Goal: Task Accomplishment & Management: Complete application form

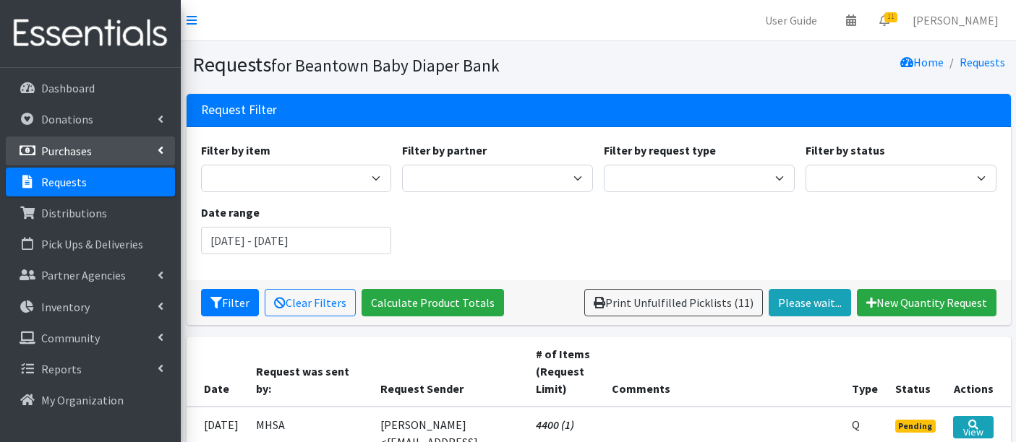
scroll to position [241, 0]
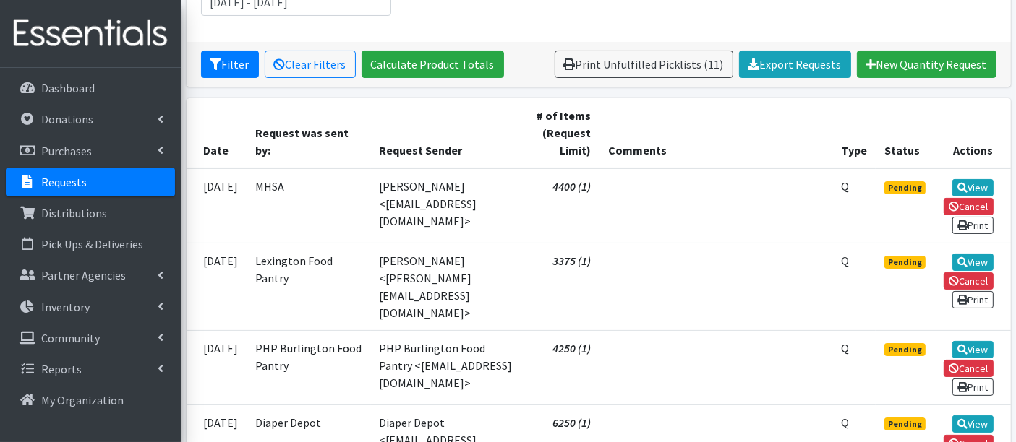
scroll to position [241, 0]
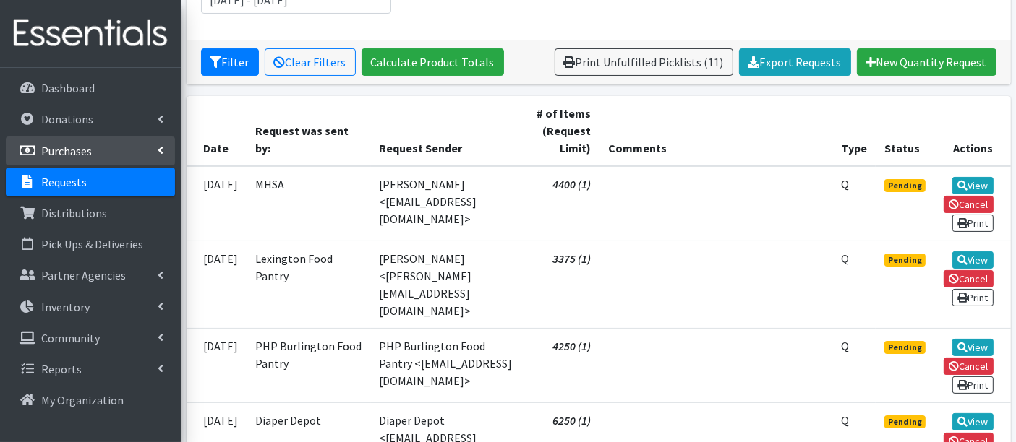
click at [64, 145] on p "Purchases" at bounding box center [66, 151] width 51 height 14
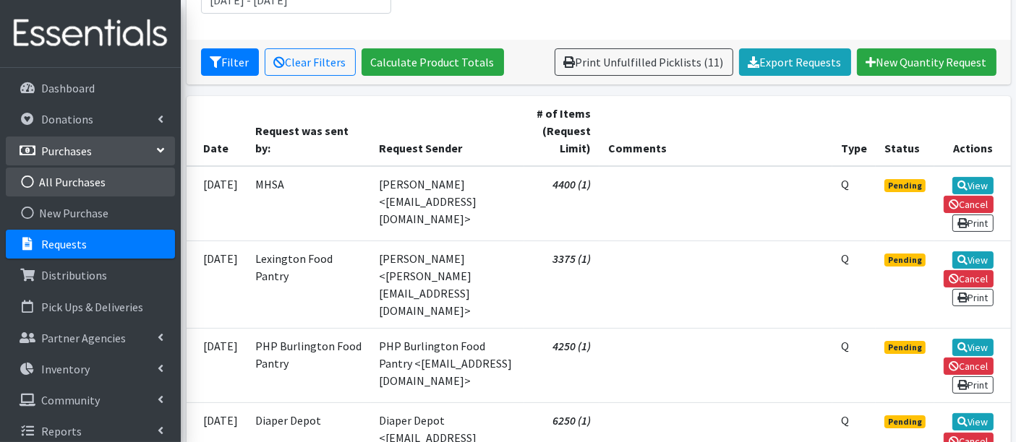
click at [61, 179] on link "All Purchases" at bounding box center [90, 182] width 169 height 29
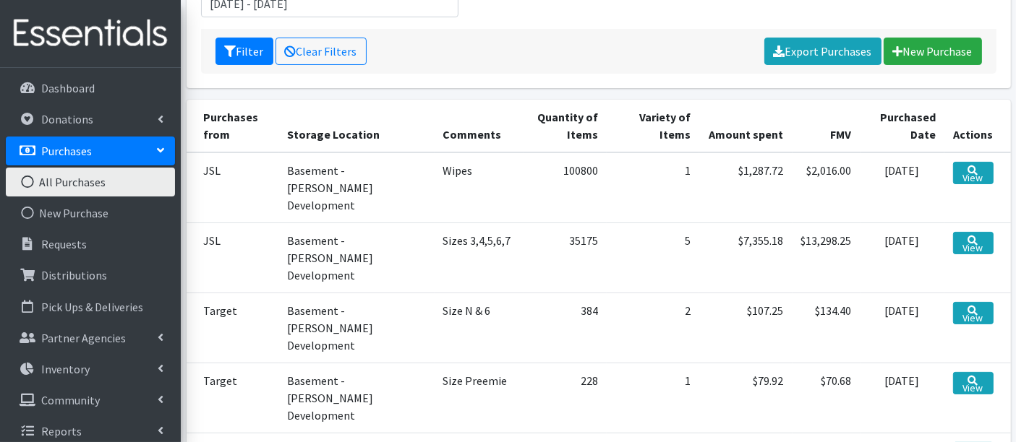
scroll to position [241, 0]
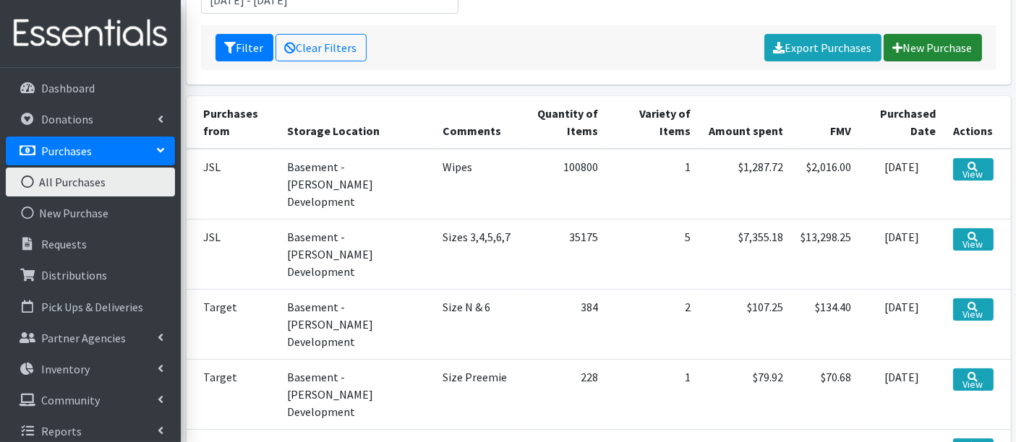
click at [951, 48] on link "New Purchase" at bounding box center [932, 47] width 98 height 27
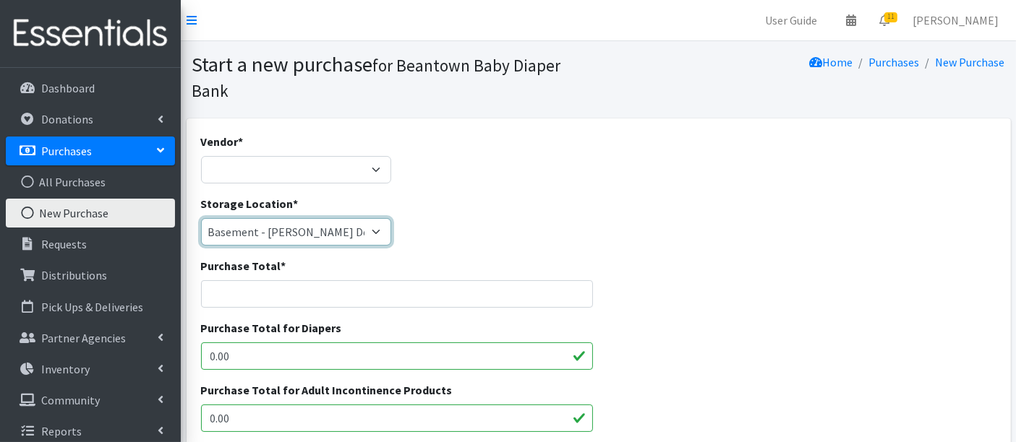
click at [249, 222] on select "Basement - Finnegan Development Trailer - Finnegan Development" at bounding box center [296, 231] width 191 height 27
click at [253, 237] on select "Basement - Finnegan Development Trailer - Finnegan Development" at bounding box center [296, 231] width 191 height 27
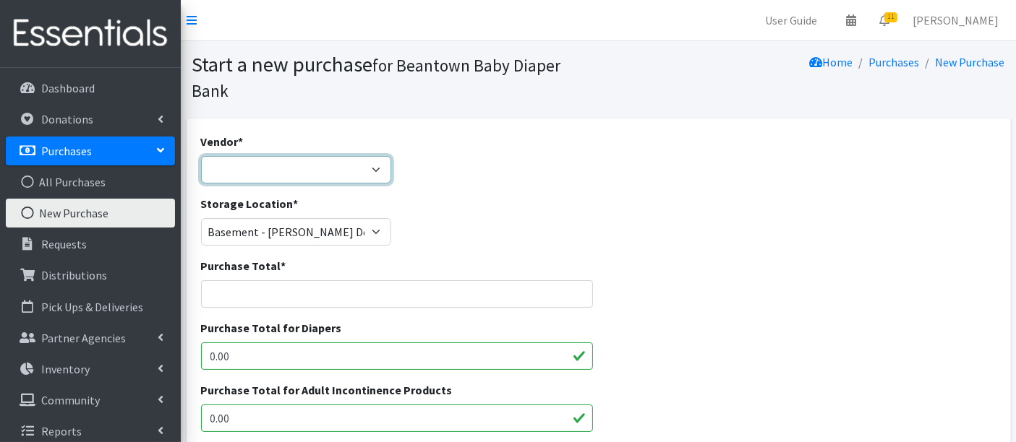
click at [263, 164] on select "Amazon HDI Wholesale/Brookies JSL Target Walmart ---Not Listed---" at bounding box center [296, 169] width 191 height 27
select select "593"
click at [201, 156] on select "Amazon HDI Wholesale/Brookies JSL Target Walmart ---Not Listed---" at bounding box center [296, 169] width 191 height 27
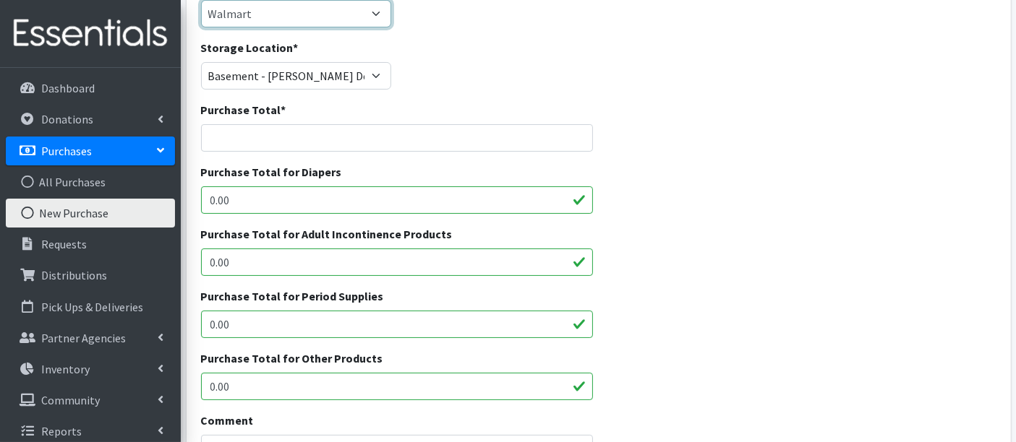
scroll to position [160, 0]
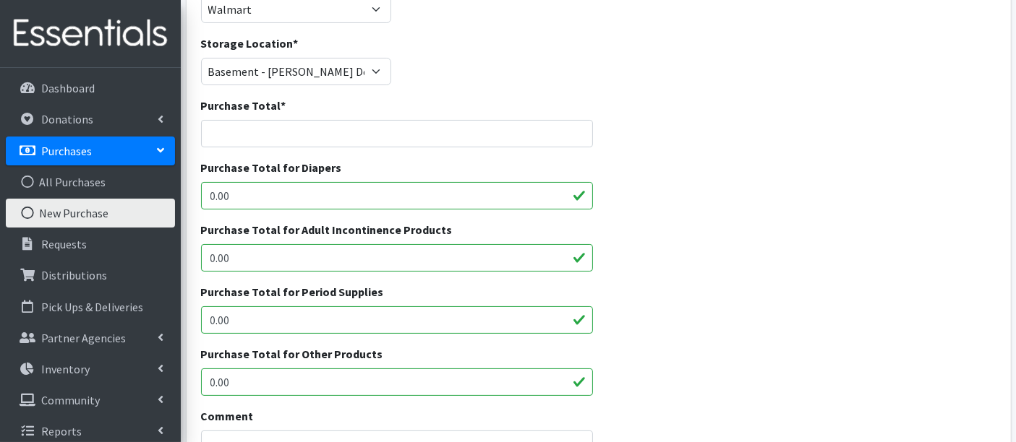
click at [270, 204] on input "0.00" at bounding box center [397, 195] width 393 height 27
drag, startPoint x: 270, startPoint y: 184, endPoint x: 147, endPoint y: 207, distance: 124.9
click at [149, 207] on div "User Guide 0 Pick-ups remaining this week View Calendar 11 11 Requests 0 Partne…" at bounding box center [508, 371] width 1016 height 1062
type input "199.70"
click at [376, 124] on input "Purchase Total *" at bounding box center [397, 133] width 393 height 27
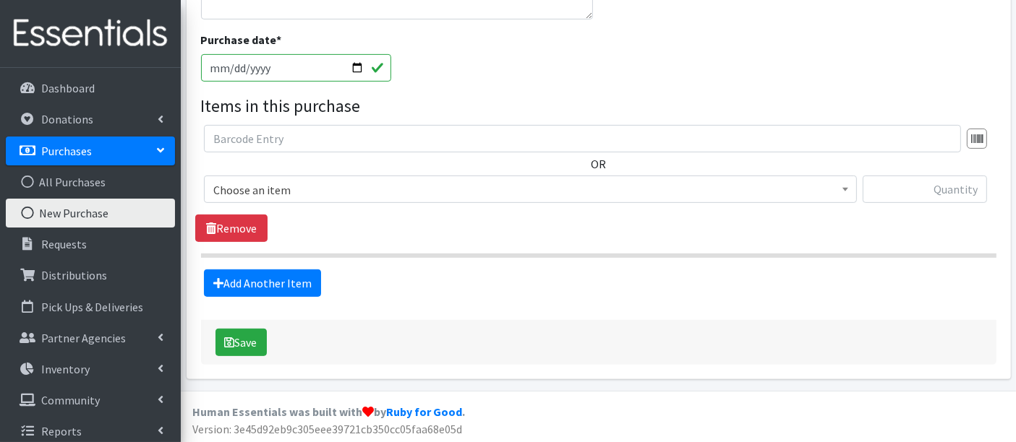
scroll to position [617, 0]
type input "199.70"
click at [245, 56] on input "2025-09-15" at bounding box center [296, 66] width 191 height 27
click at [365, 72] on input "2025-09-15" at bounding box center [296, 66] width 191 height 27
click at [357, 70] on input "2025-09-15" at bounding box center [296, 66] width 191 height 27
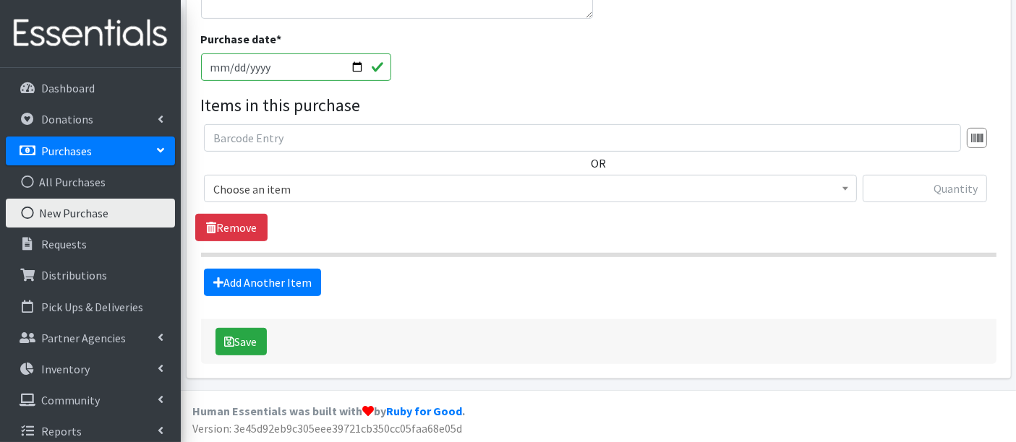
type input "2025-09-12"
click at [260, 185] on span "Choose an item" at bounding box center [530, 189] width 634 height 20
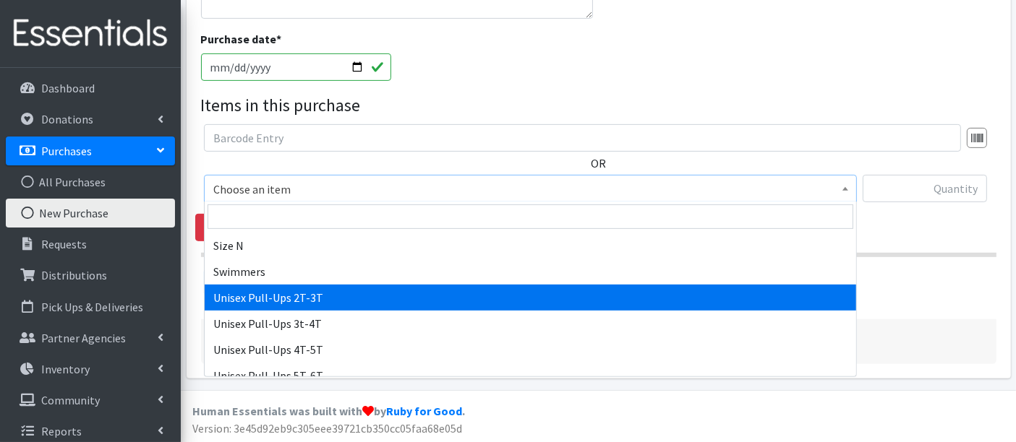
scroll to position [566, 0]
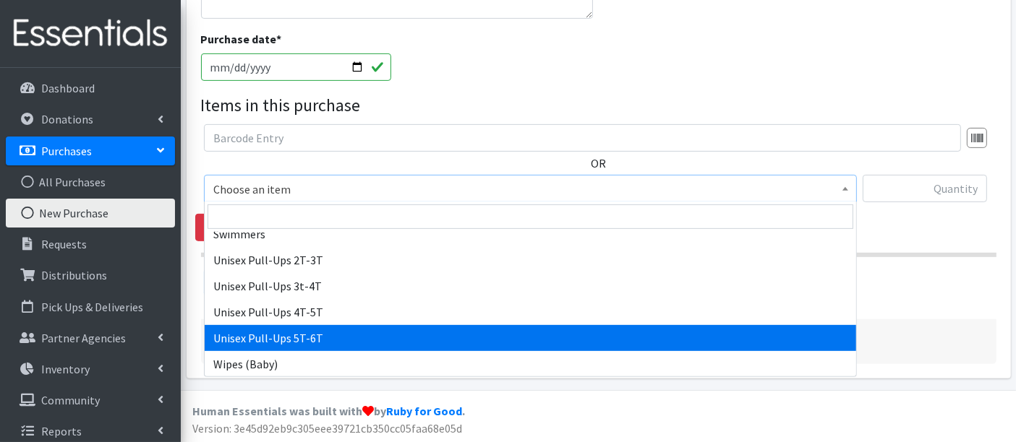
select select "15009"
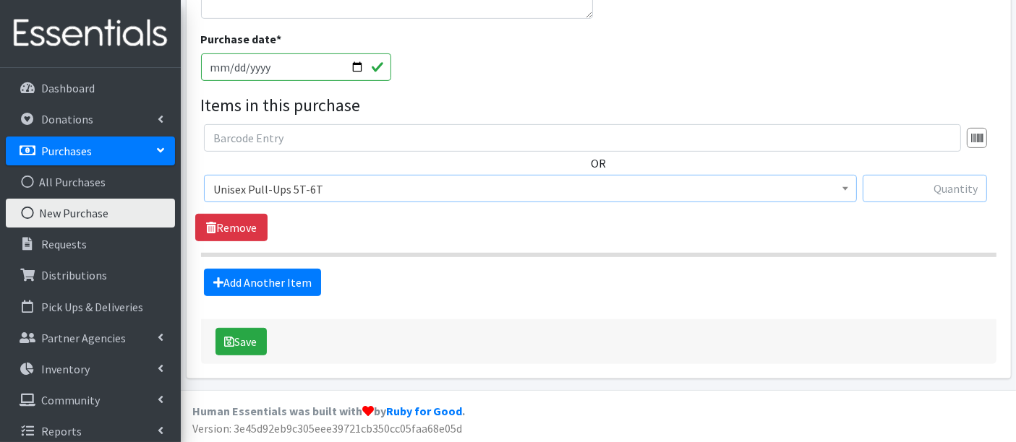
click at [888, 198] on input "text" at bounding box center [924, 188] width 124 height 27
type input "400"
drag, startPoint x: 235, startPoint y: 350, endPoint x: 244, endPoint y: 348, distance: 8.8
click at [235, 349] on button "Save" at bounding box center [240, 341] width 51 height 27
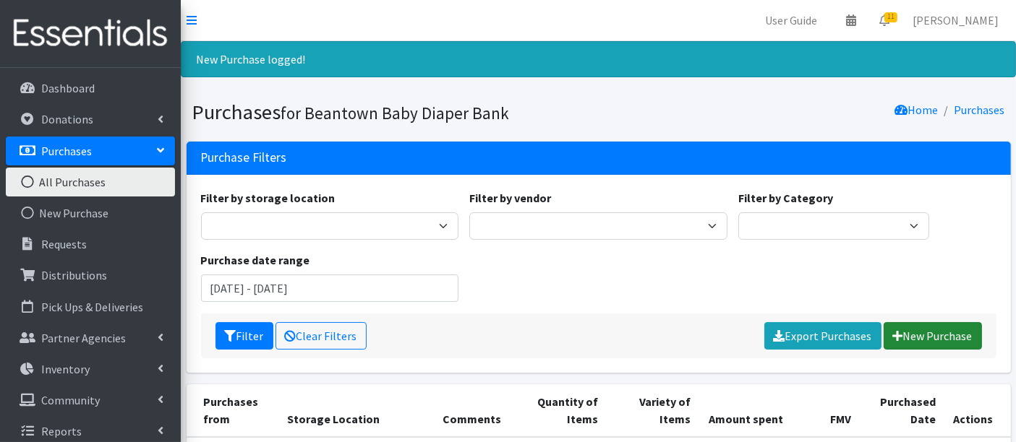
click at [941, 330] on link "New Purchase" at bounding box center [932, 335] width 98 height 27
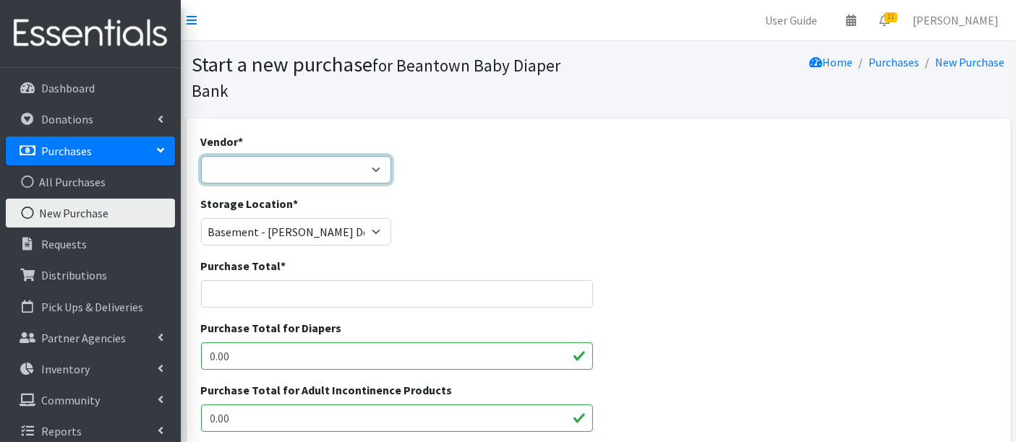
drag, startPoint x: 257, startPoint y: 163, endPoint x: 253, endPoint y: 177, distance: 14.2
click at [257, 163] on select "Amazon HDI Wholesale/Brookies JSL Target Walmart ---Not Listed---" at bounding box center [296, 169] width 191 height 27
select select "593"
click at [201, 156] on select "Amazon HDI Wholesale/Brookies JSL Target Walmart ---Not Listed---" at bounding box center [296, 169] width 191 height 27
click at [287, 302] on input "Purchase Total *" at bounding box center [397, 293] width 393 height 27
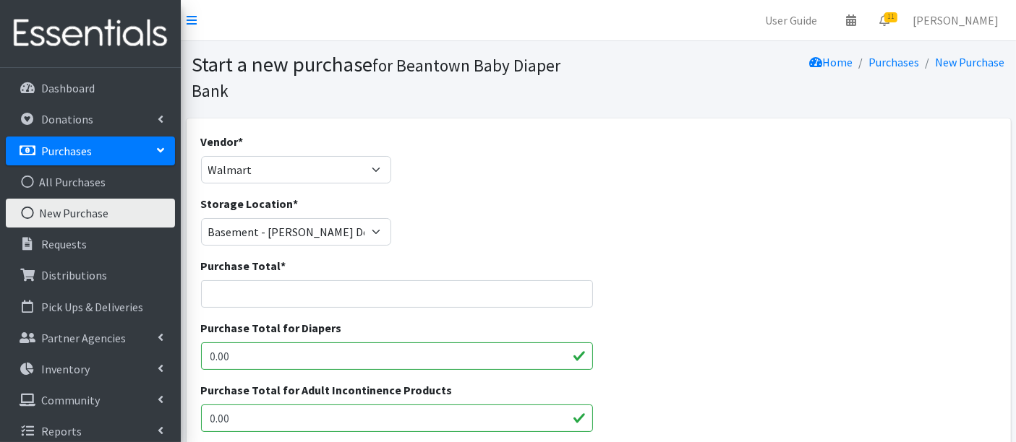
drag, startPoint x: 236, startPoint y: 358, endPoint x: 176, endPoint y: 356, distance: 60.0
type input "499.25"
click at [471, 280] on div "Purchase Total *" at bounding box center [397, 282] width 393 height 51
click at [434, 284] on input "Purchase Total *" at bounding box center [397, 293] width 393 height 27
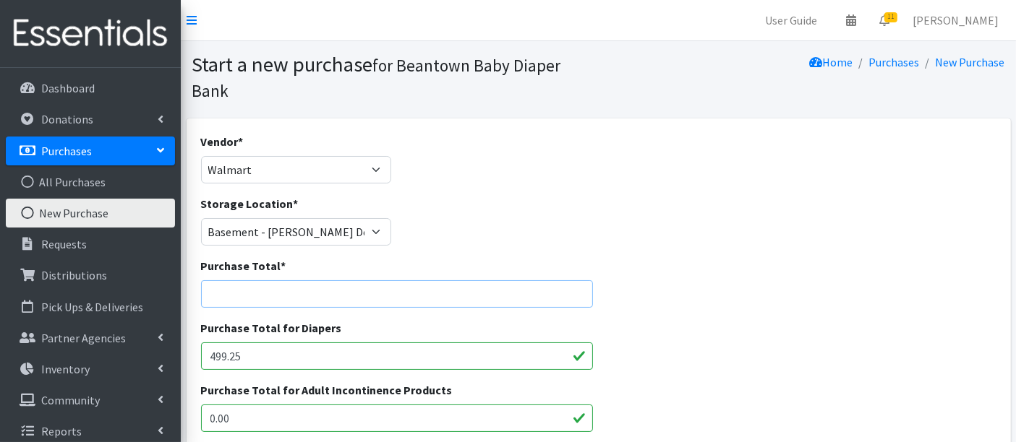
click at [520, 294] on input "Purchase Total *" at bounding box center [397, 293] width 393 height 27
type input "499.25"
click at [614, 321] on div "Purchase Total for Diapers 499.25" at bounding box center [598, 351] width 806 height 62
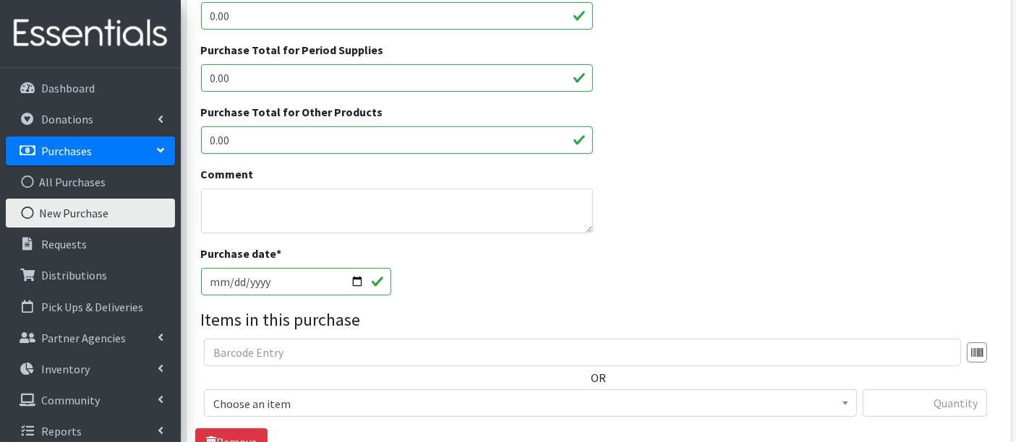
scroll to position [401, 0]
click at [419, 192] on textarea "Comment" at bounding box center [397, 212] width 393 height 45
type textarea "5T-6T Pull Ups"
click at [286, 278] on input "2025-09-15" at bounding box center [296, 283] width 191 height 27
click at [369, 281] on input "2025-09-15" at bounding box center [296, 283] width 191 height 27
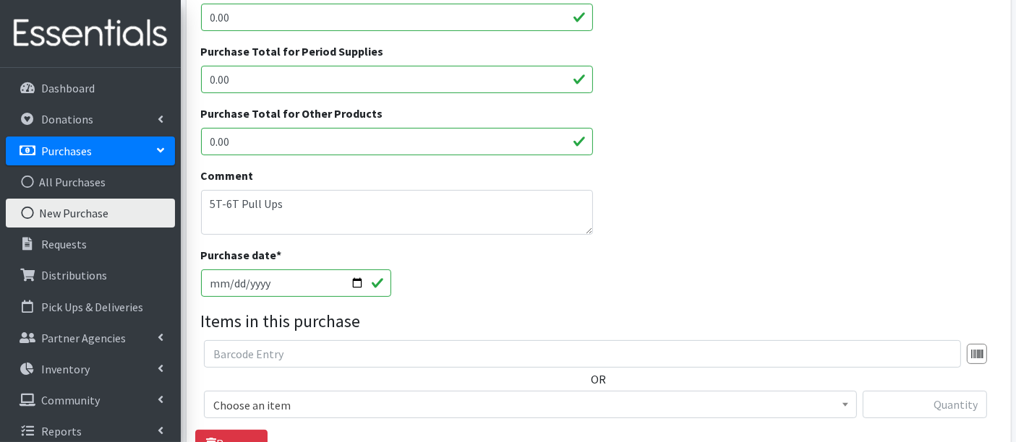
click at [356, 280] on input "2025-09-15" at bounding box center [296, 283] width 191 height 27
type input "[DATE]"
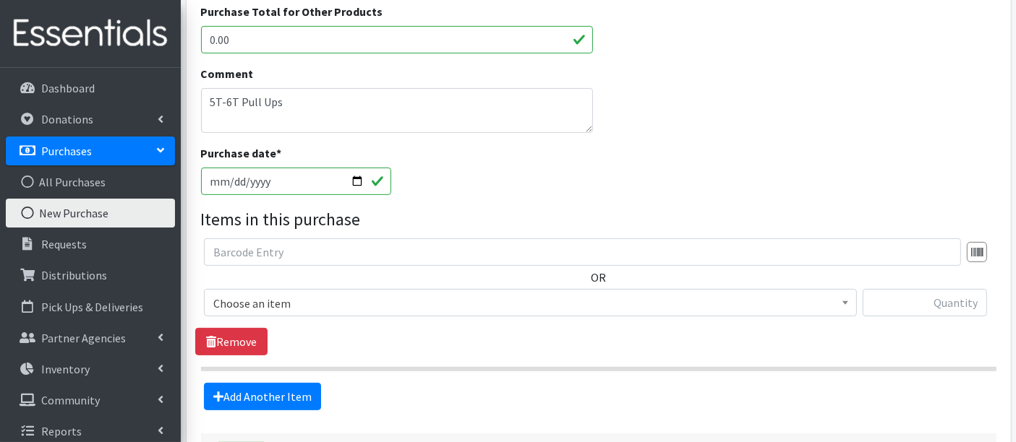
scroll to position [562, 0]
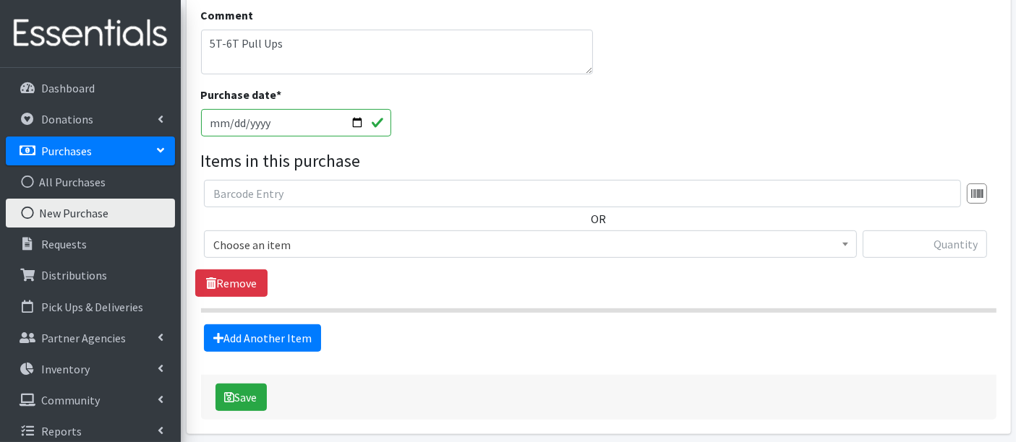
click at [340, 248] on span "Choose an item" at bounding box center [530, 245] width 634 height 20
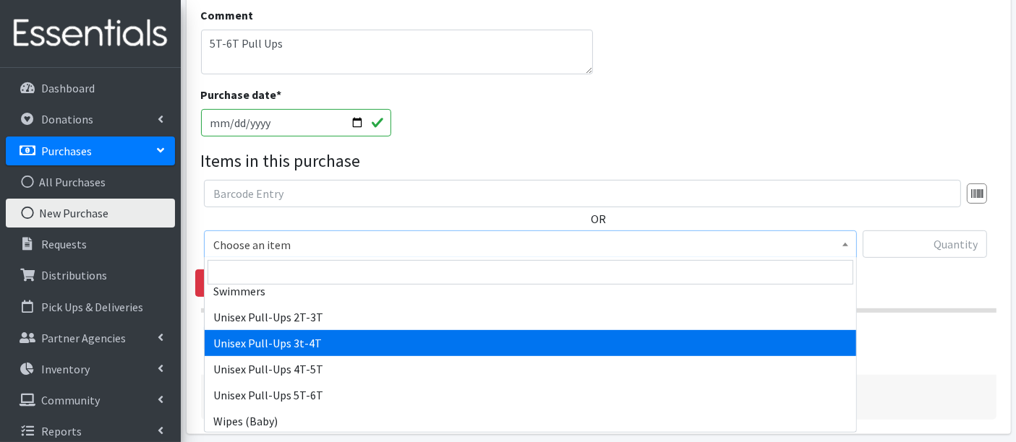
scroll to position [566, 0]
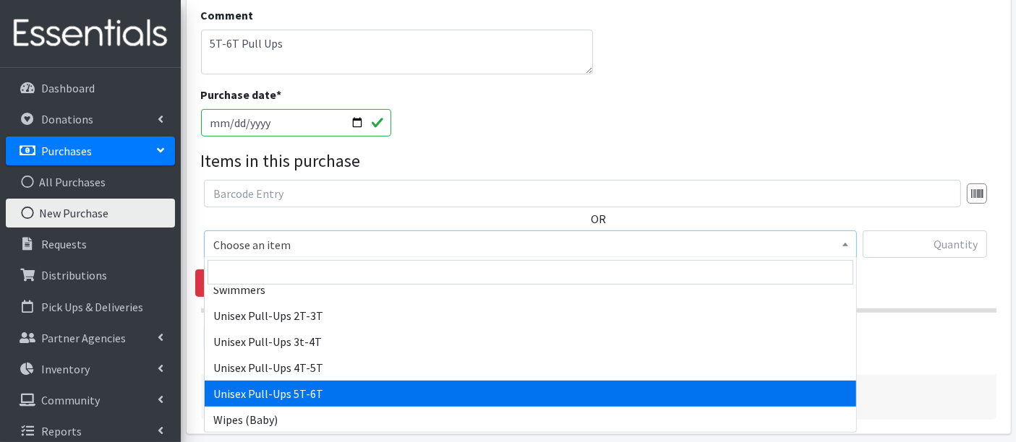
select select "15009"
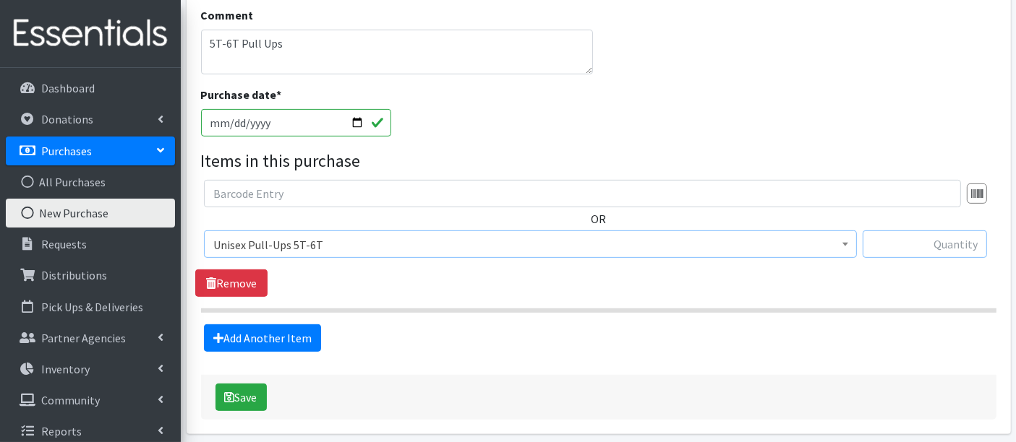
click at [894, 242] on input "text" at bounding box center [924, 244] width 124 height 27
click at [961, 244] on input "text" at bounding box center [924, 244] width 124 height 27
type input "1040"
click at [237, 398] on button "Save" at bounding box center [240, 397] width 51 height 27
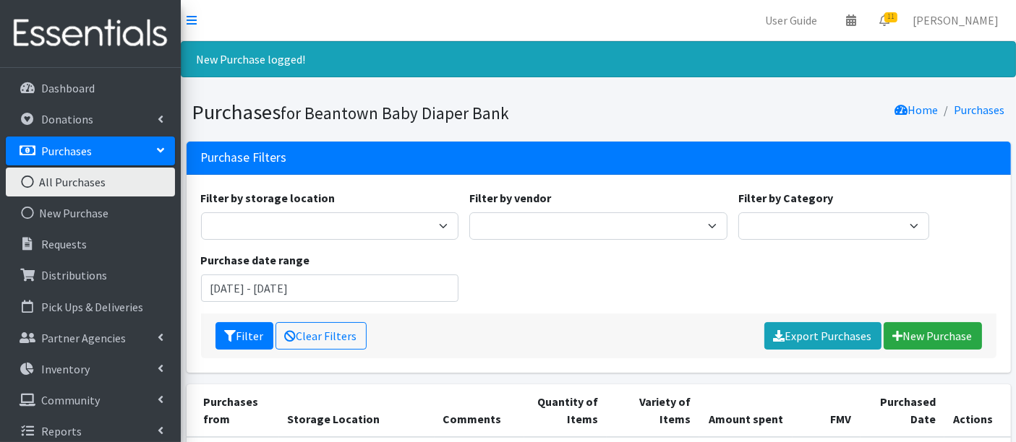
click at [95, 181] on link "All Purchases" at bounding box center [90, 182] width 169 height 29
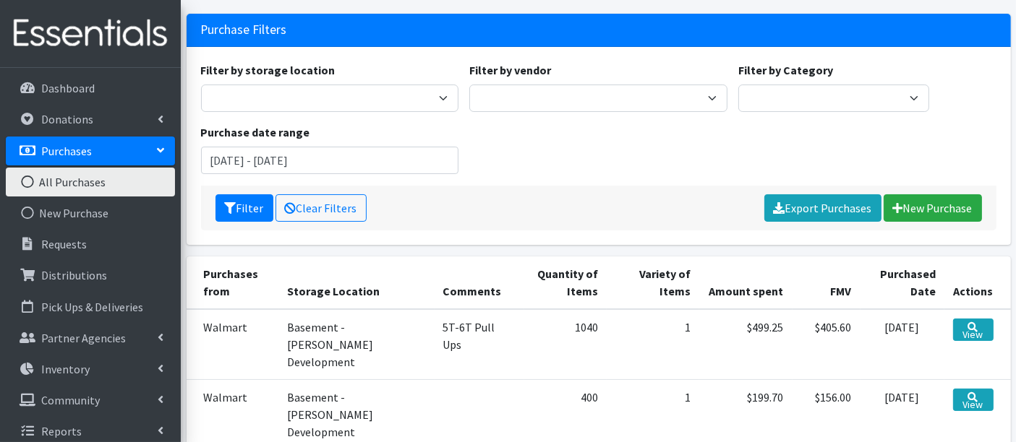
scroll to position [160, 0]
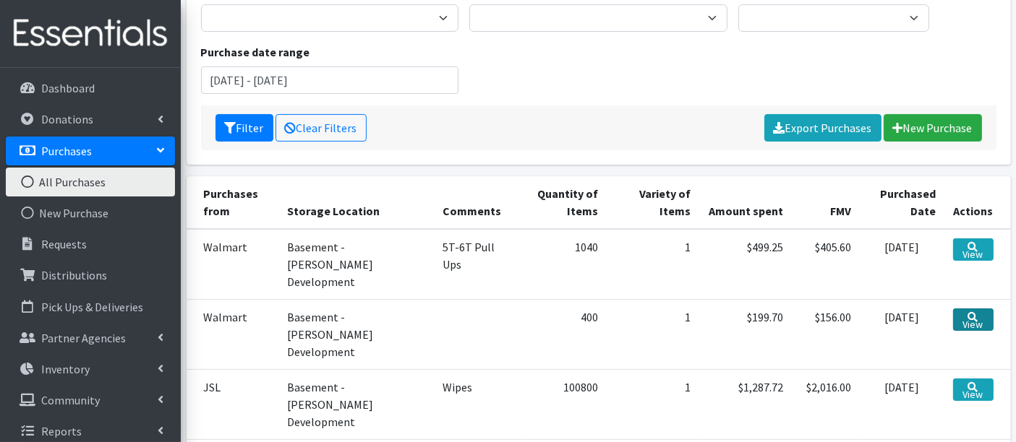
click at [985, 309] on link "View" at bounding box center [973, 320] width 40 height 22
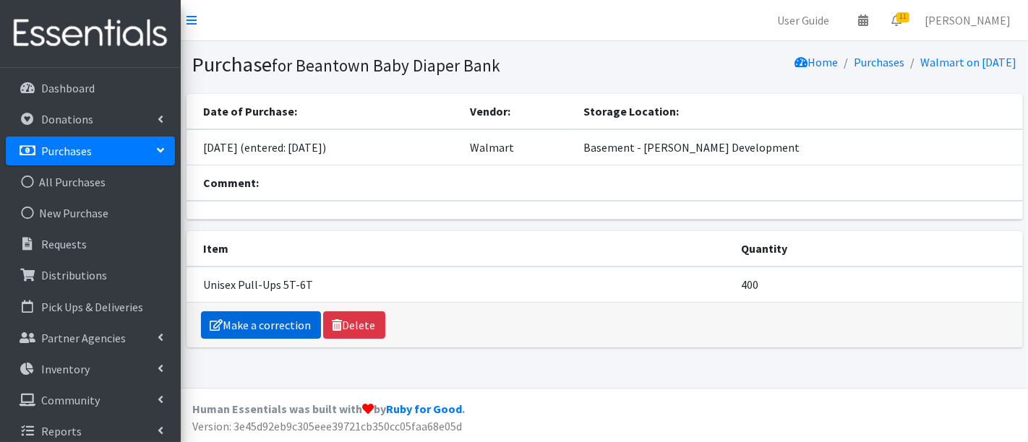
click at [280, 318] on link "Make a correction" at bounding box center [261, 325] width 120 height 27
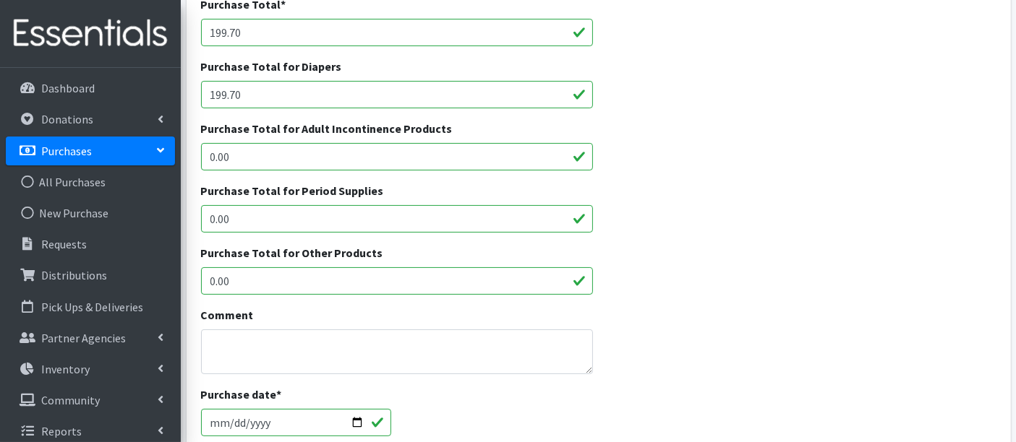
scroll to position [321, 0]
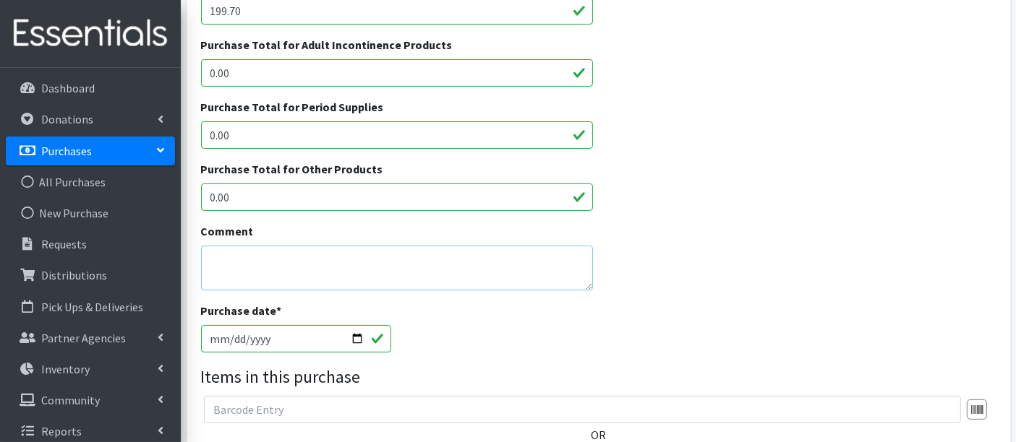
click at [314, 259] on textarea "Comment" at bounding box center [397, 268] width 393 height 45
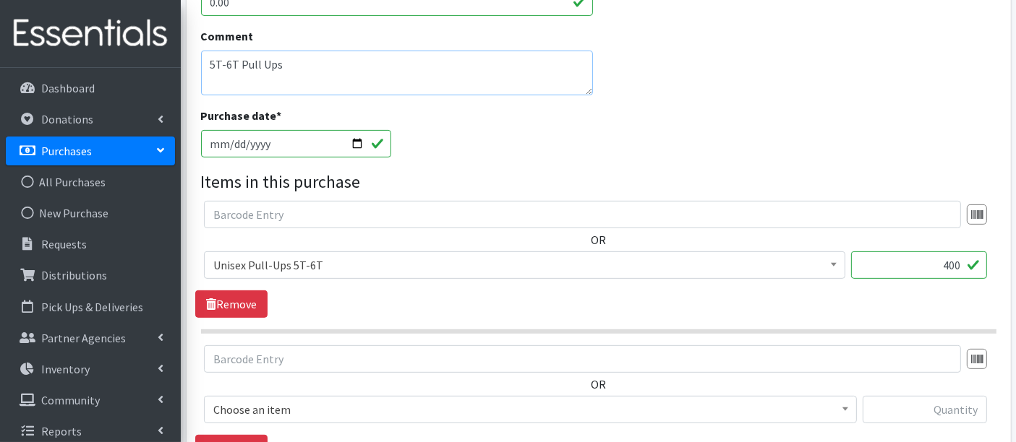
scroll to position [642, 0]
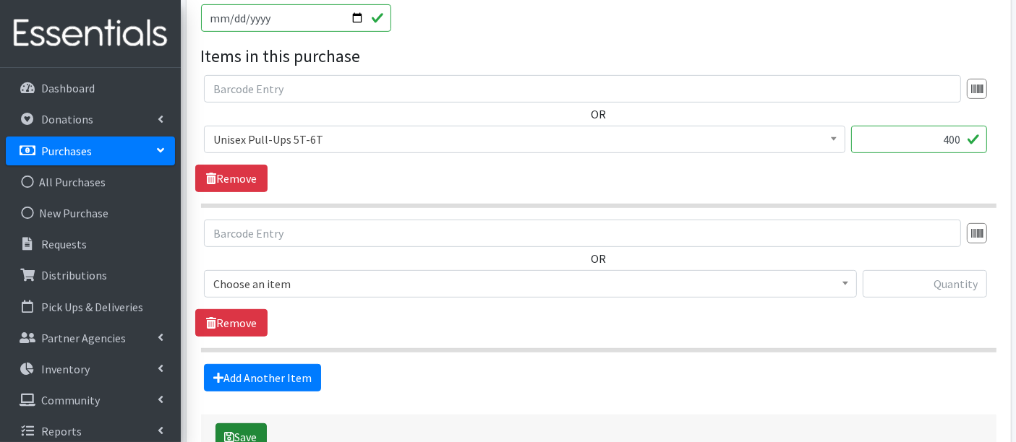
type textarea "5T-6T Pull Ups"
drag, startPoint x: 249, startPoint y: 421, endPoint x: 294, endPoint y: 421, distance: 44.8
click at [249, 424] on button "Save" at bounding box center [240, 437] width 51 height 27
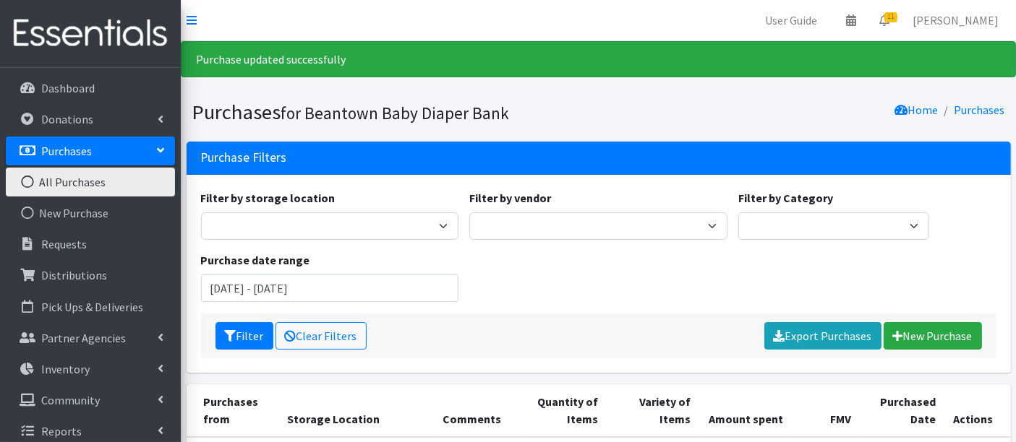
scroll to position [321, 0]
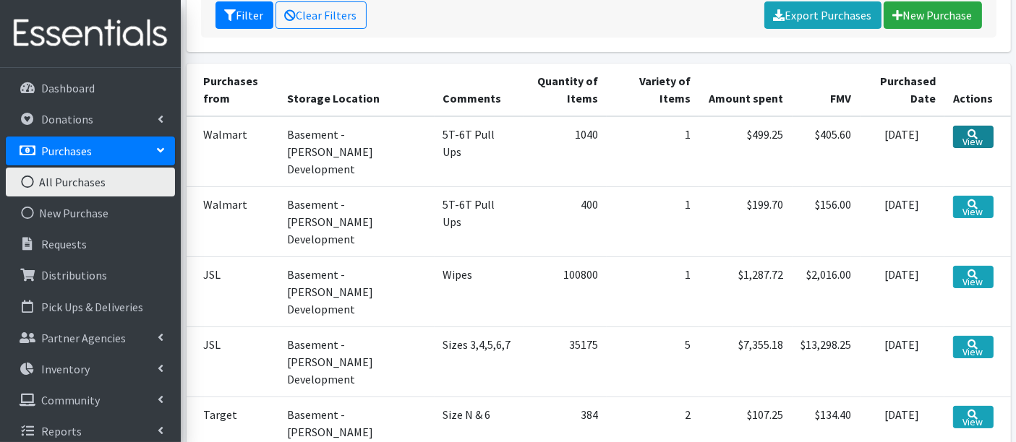
click at [980, 126] on link "View" at bounding box center [973, 137] width 40 height 22
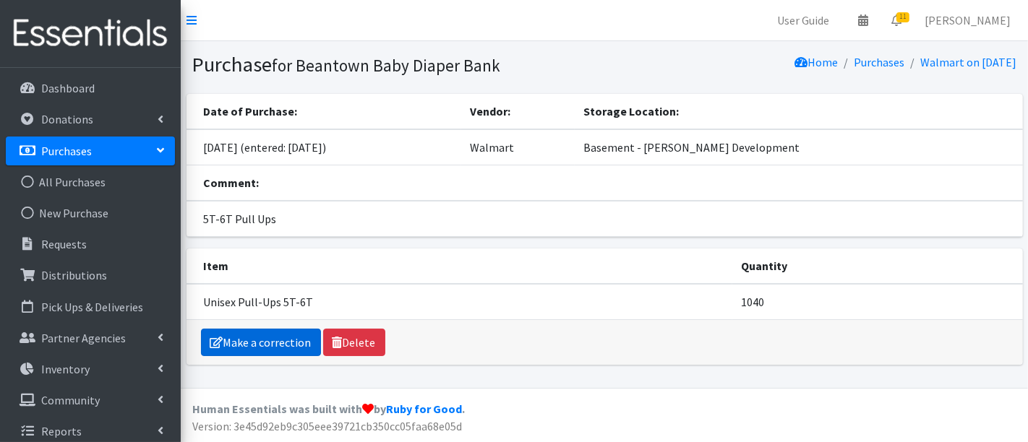
click at [275, 342] on link "Make a correction" at bounding box center [261, 342] width 120 height 27
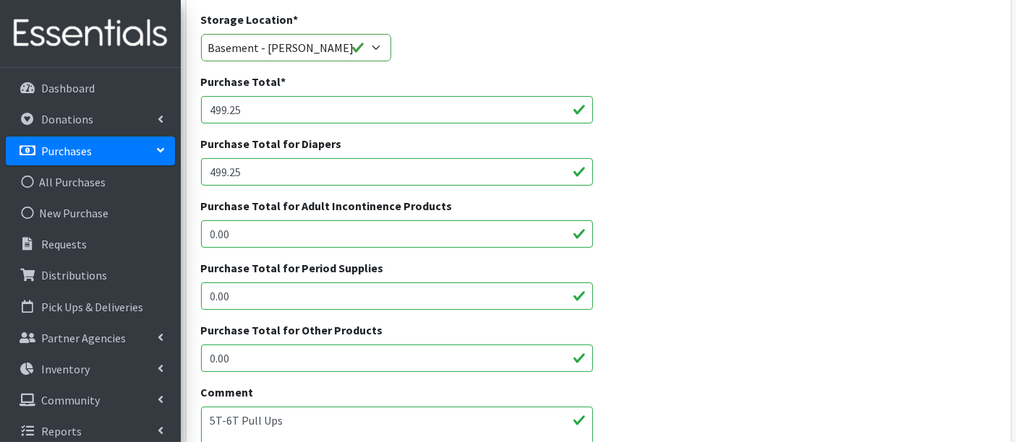
scroll to position [481, 0]
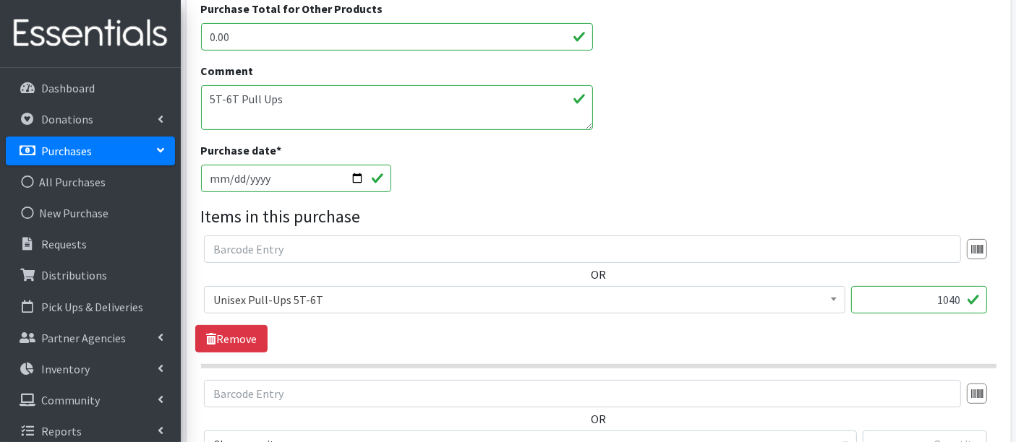
click at [959, 299] on input "1040" at bounding box center [919, 299] width 136 height 27
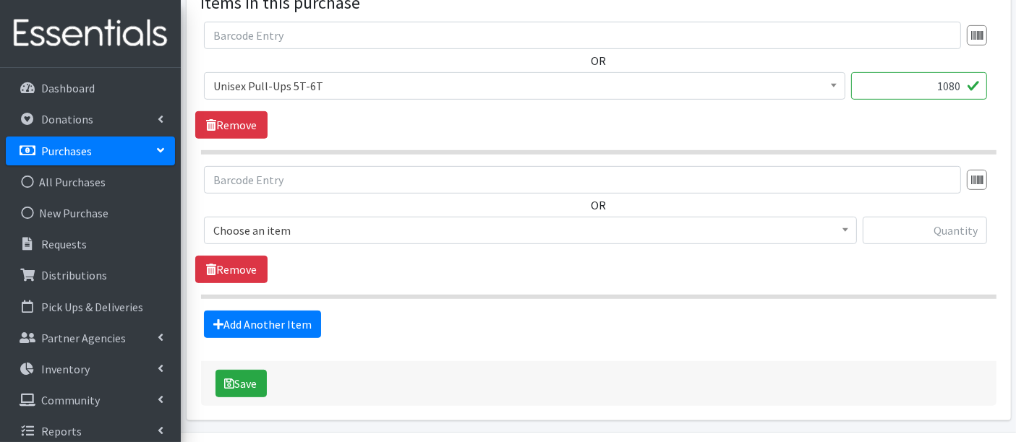
scroll to position [723, 0]
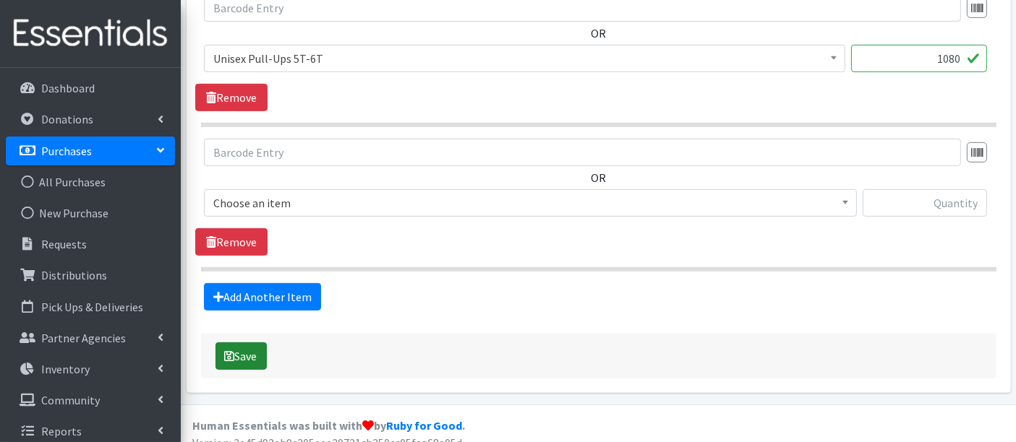
type input "1080"
click at [233, 351] on icon "submit" at bounding box center [230, 357] width 10 height 12
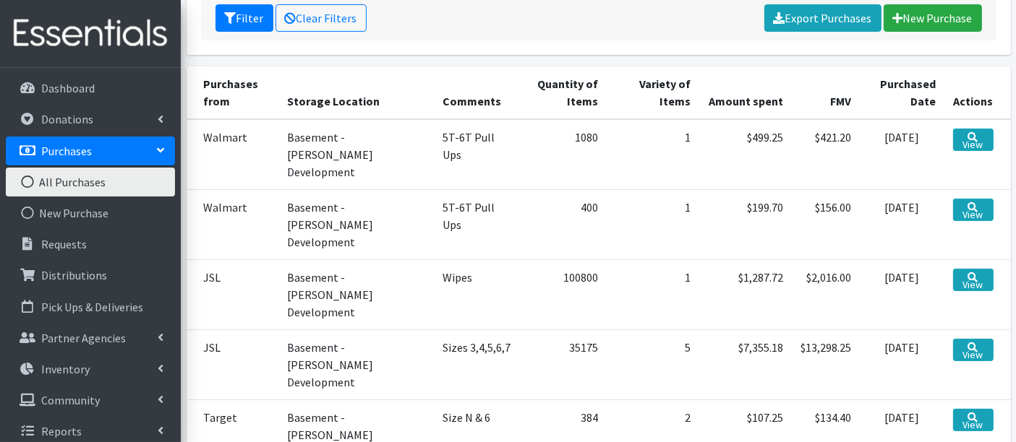
scroll to position [321, 0]
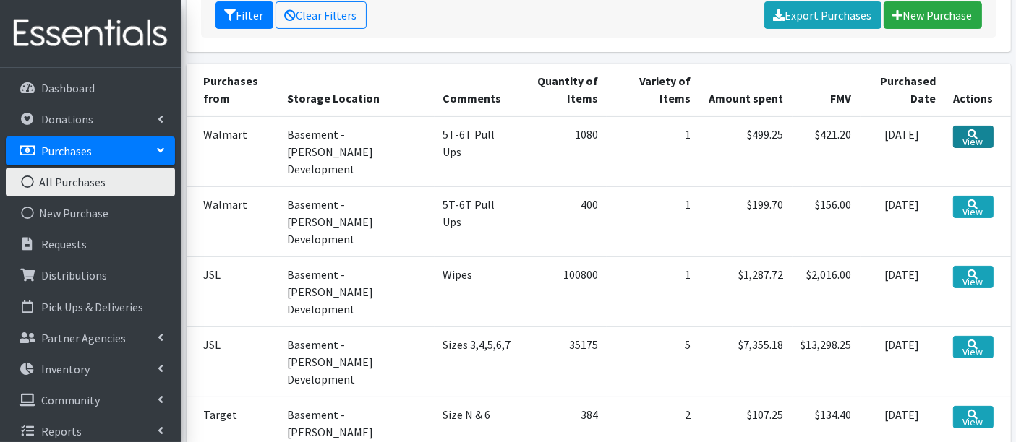
click at [991, 129] on link "View" at bounding box center [973, 137] width 40 height 22
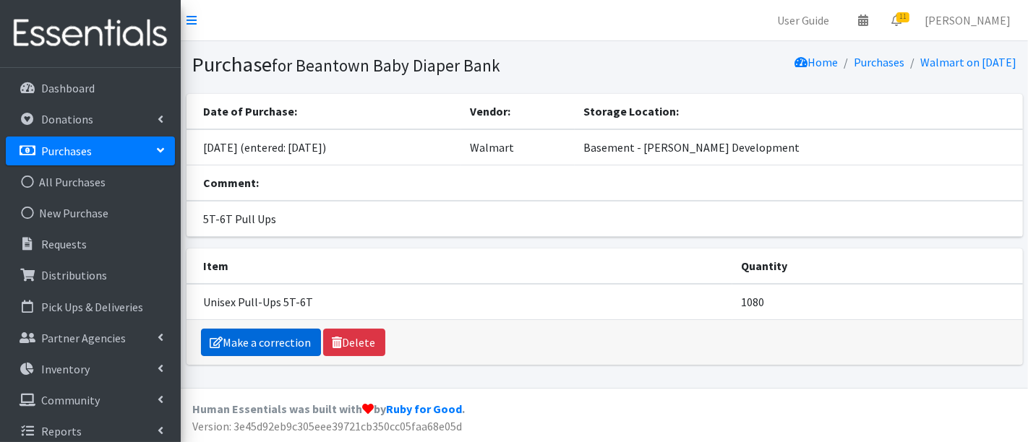
click at [247, 333] on link "Make a correction" at bounding box center [261, 342] width 120 height 27
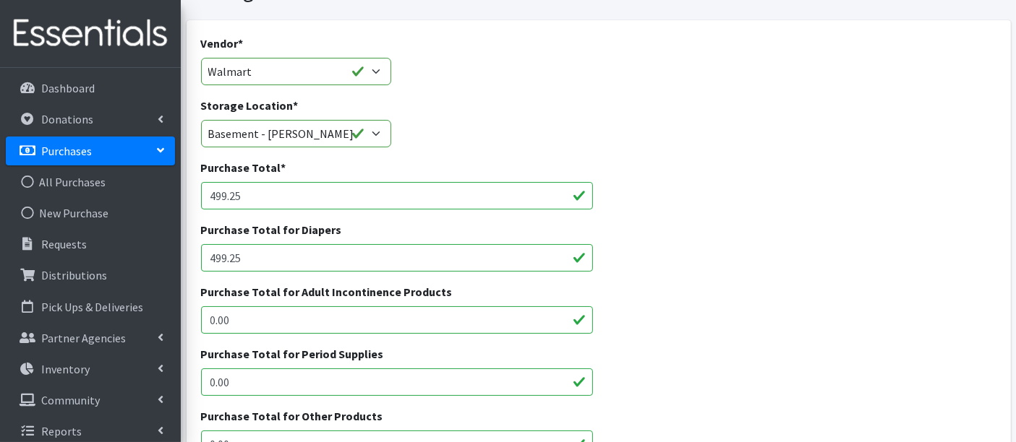
scroll to position [321, 0]
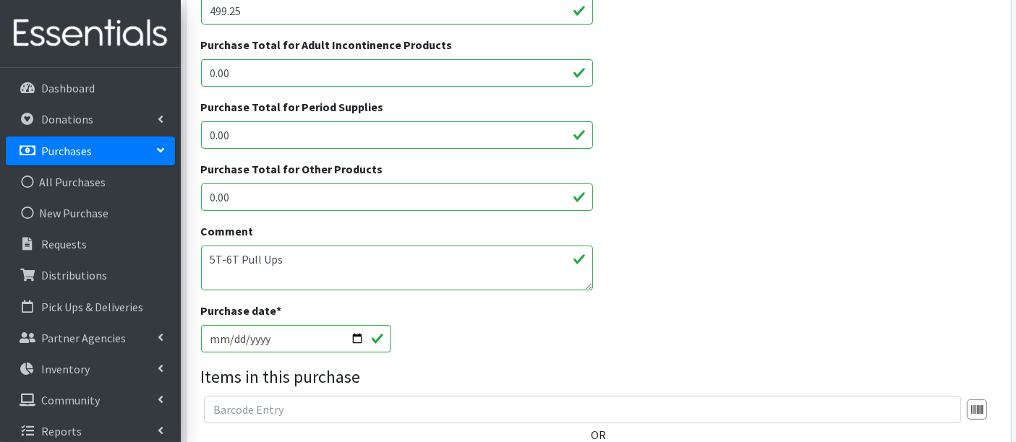
drag, startPoint x: 280, startPoint y: 250, endPoint x: 289, endPoint y: 259, distance: 12.3
click at [281, 250] on textarea "5T-6T Pull Ups" at bounding box center [397, 268] width 393 height 45
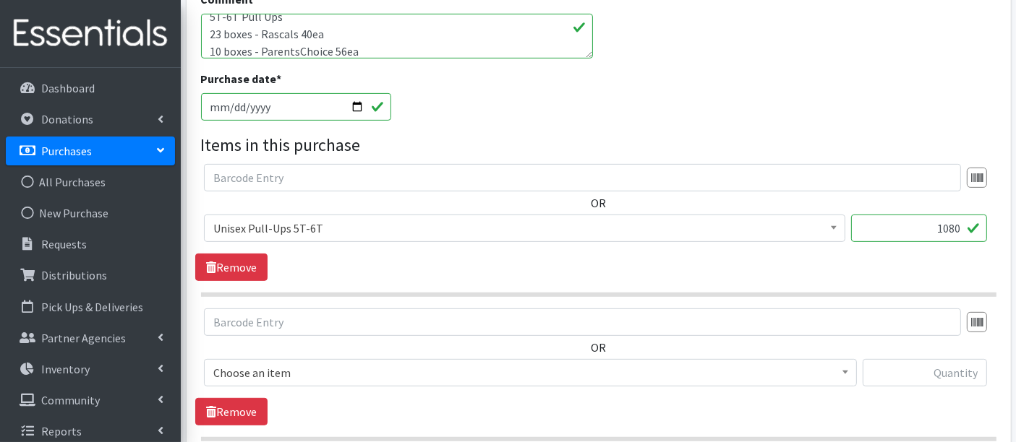
scroll to position [481, 0]
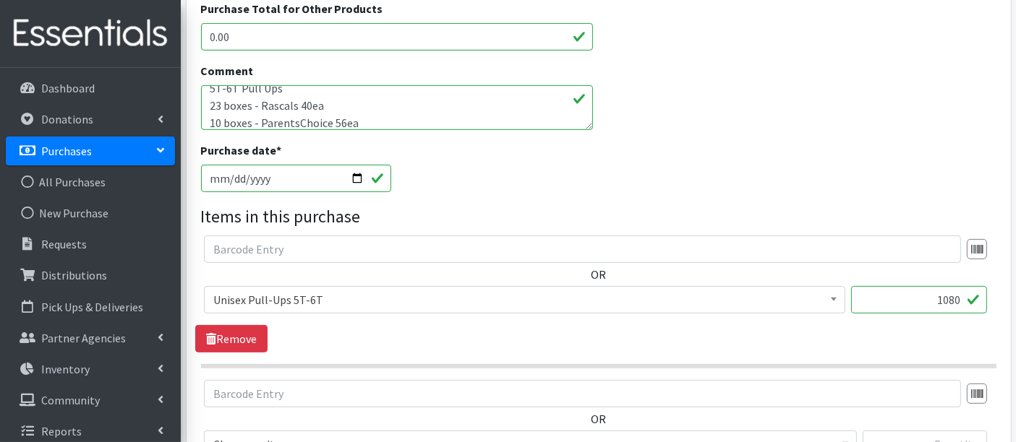
click at [298, 121] on textarea "5T-6T Pull Ups" at bounding box center [397, 107] width 393 height 45
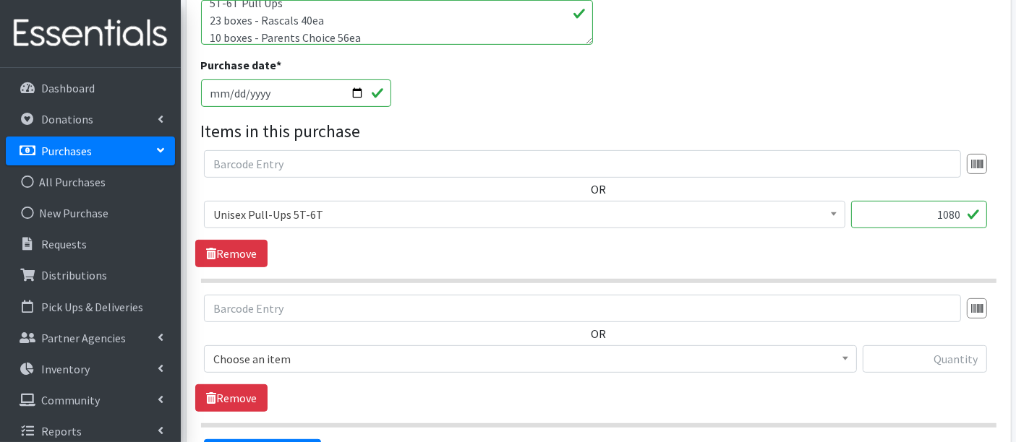
scroll to position [642, 0]
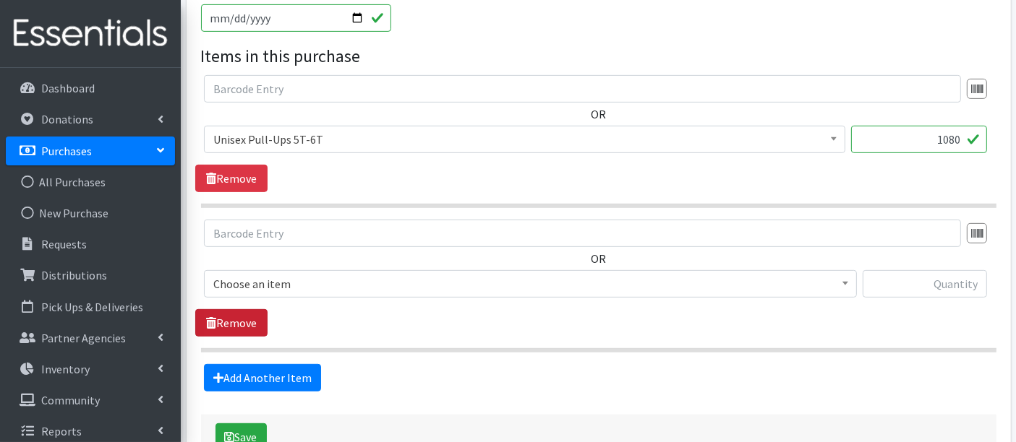
type textarea "5T-6T Pull Ups 23 boxes - Rascals 40ea 10 boxes - Parents Choice 56ea"
drag, startPoint x: 232, startPoint y: 322, endPoint x: 247, endPoint y: 339, distance: 22.5
click at [232, 322] on link "Remove" at bounding box center [231, 322] width 72 height 27
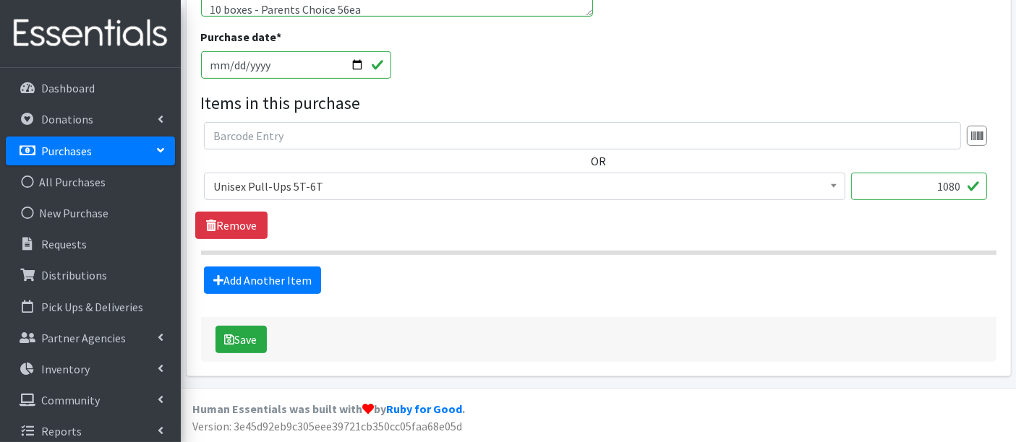
scroll to position [592, 0]
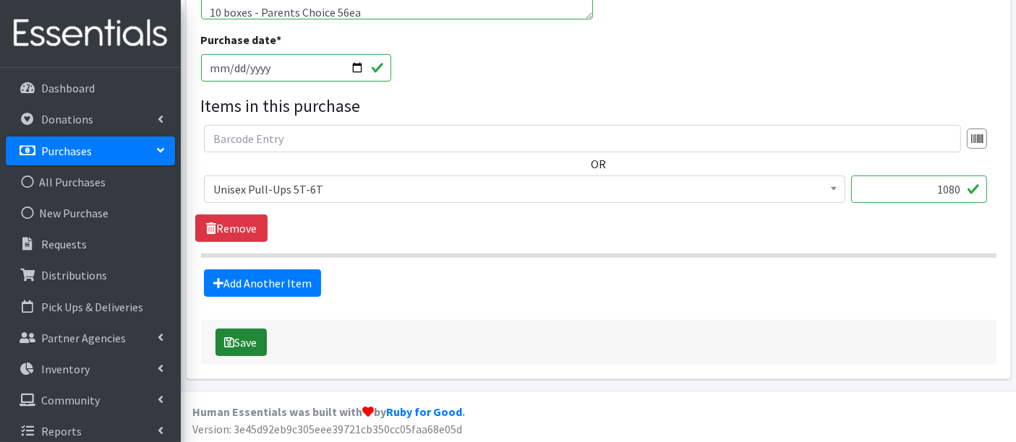
click at [244, 349] on button "Save" at bounding box center [240, 342] width 51 height 27
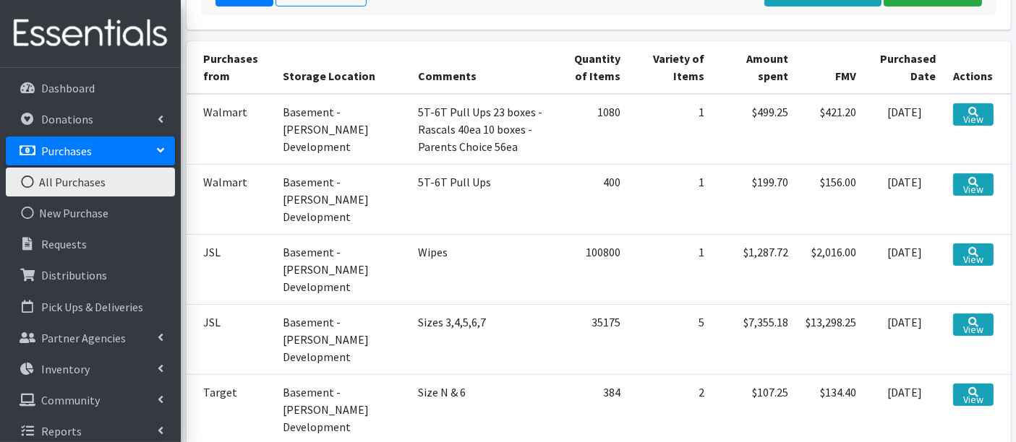
scroll to position [241, 0]
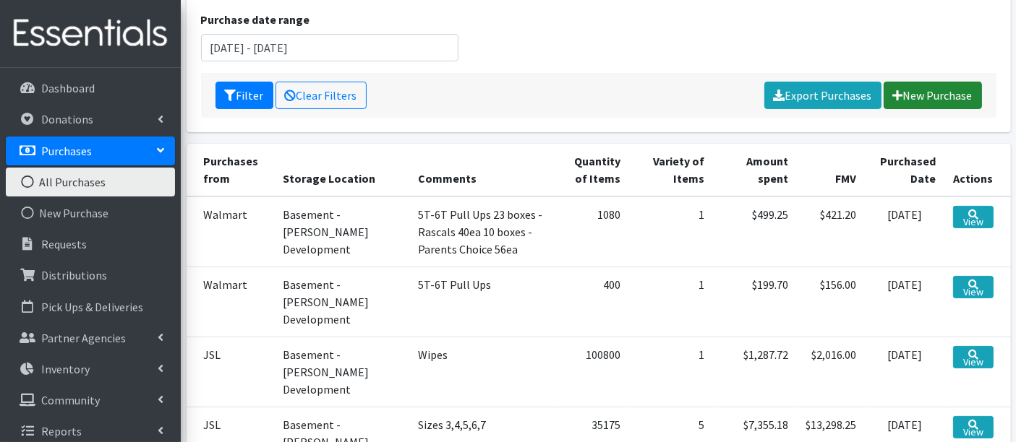
click at [914, 93] on link "New Purchase" at bounding box center [932, 95] width 98 height 27
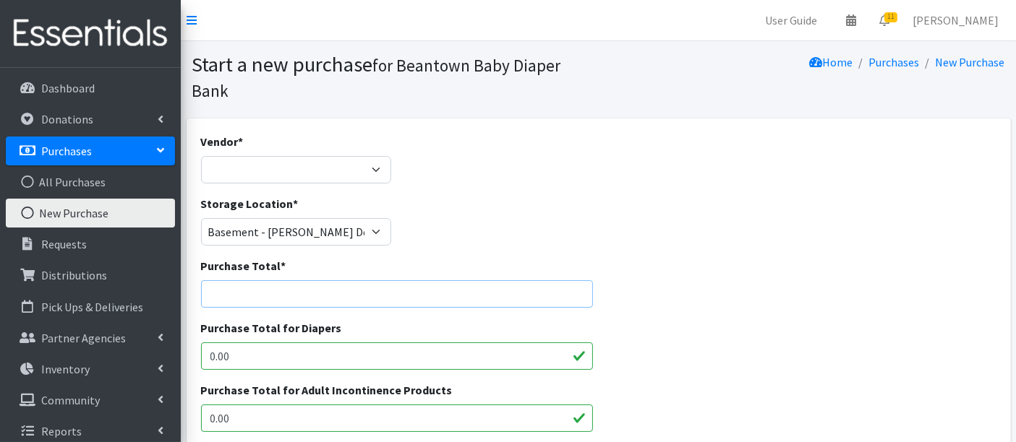
click at [314, 299] on input "Purchase Total *" at bounding box center [397, 293] width 393 height 27
type input "352.98"
click at [419, 364] on input "0.00" at bounding box center [397, 356] width 393 height 27
type input "0"
type input "253.98"
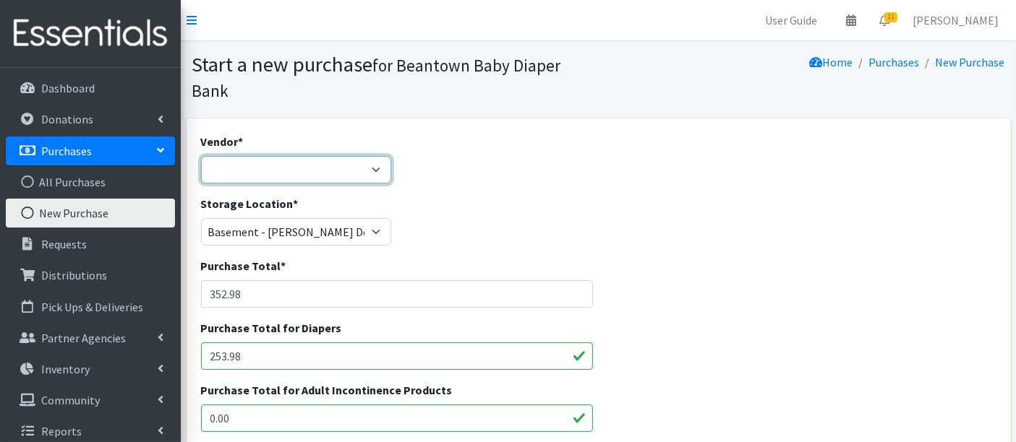
click at [254, 170] on select "Amazon HDI Wholesale/Brookies JSL Target Walmart ---Not Listed---" at bounding box center [296, 169] width 191 height 27
select select "593"
click at [201, 156] on select "Amazon HDI Wholesale/Brookies JSL Target Walmart ---Not Listed---" at bounding box center [296, 169] width 191 height 27
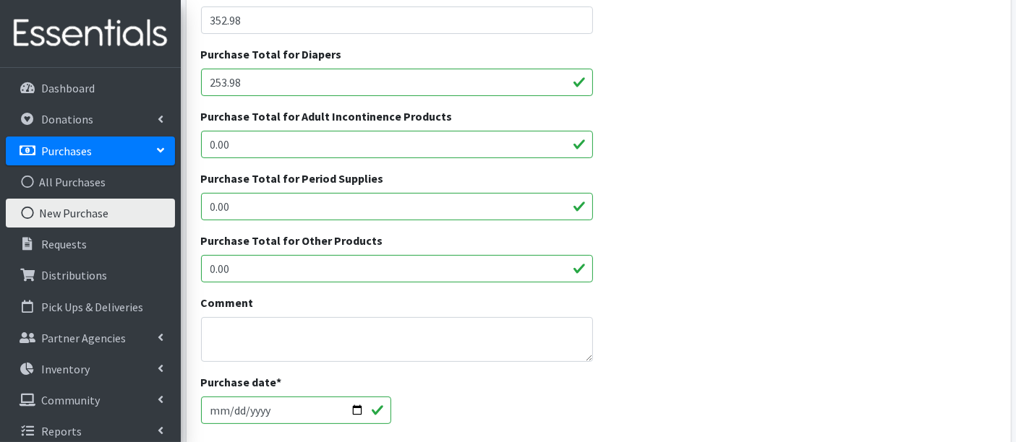
scroll to position [401, 0]
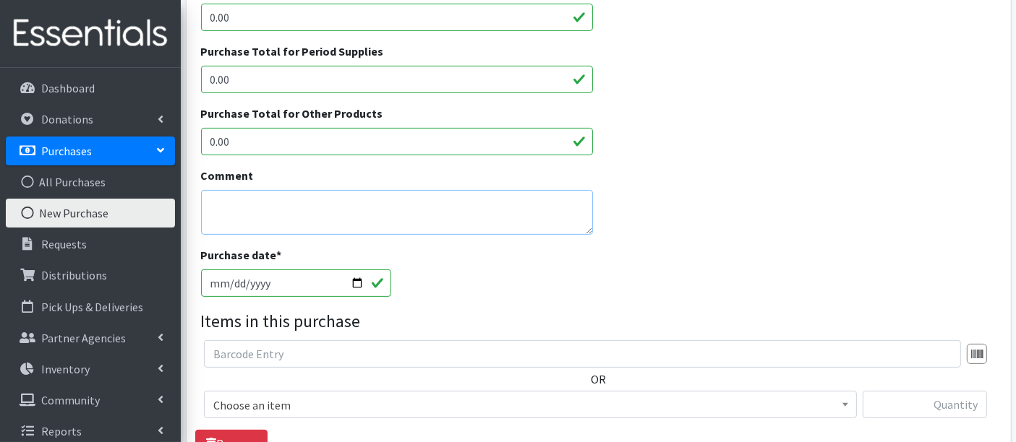
click at [367, 214] on textarea "Comment" at bounding box center [397, 212] width 393 height 45
type textarea "Size N"
click at [233, 282] on input "[DATE]" at bounding box center [296, 283] width 191 height 27
type input "[DATE]"
click at [447, 245] on div "Comment Size N" at bounding box center [396, 207] width 403 height 80
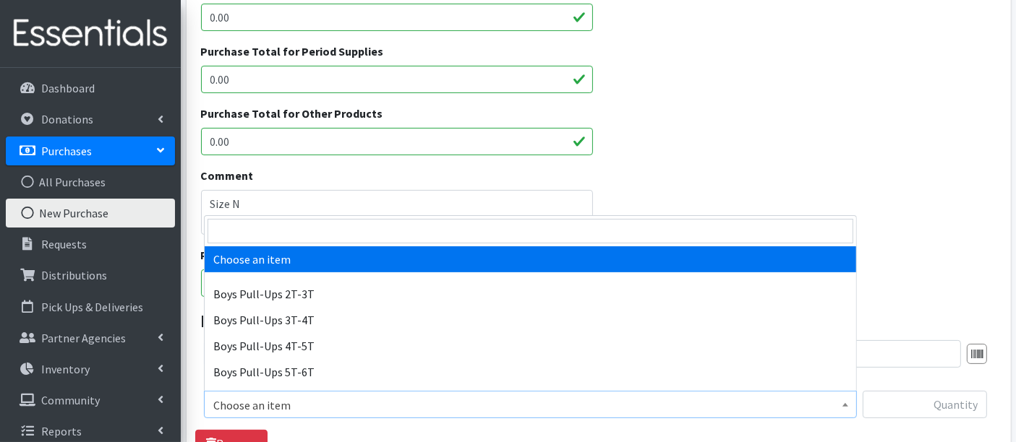
click at [369, 408] on span "Choose an item" at bounding box center [530, 405] width 634 height 20
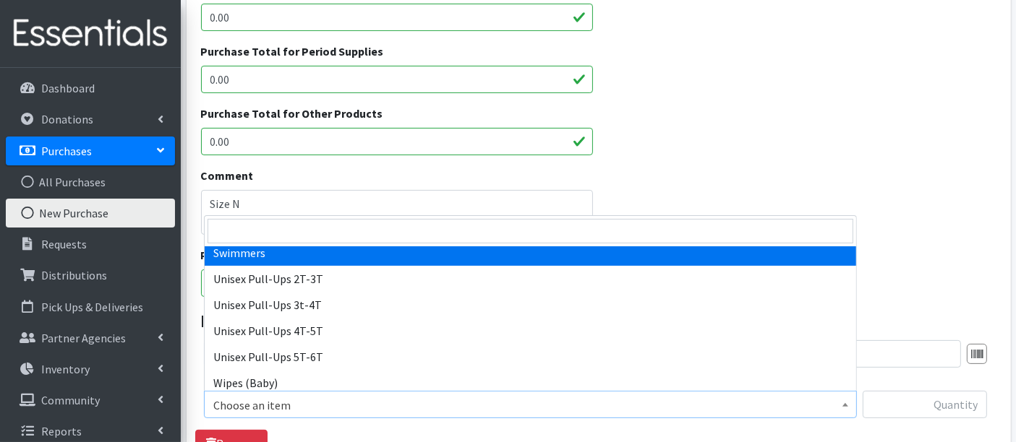
scroll to position [481, 0]
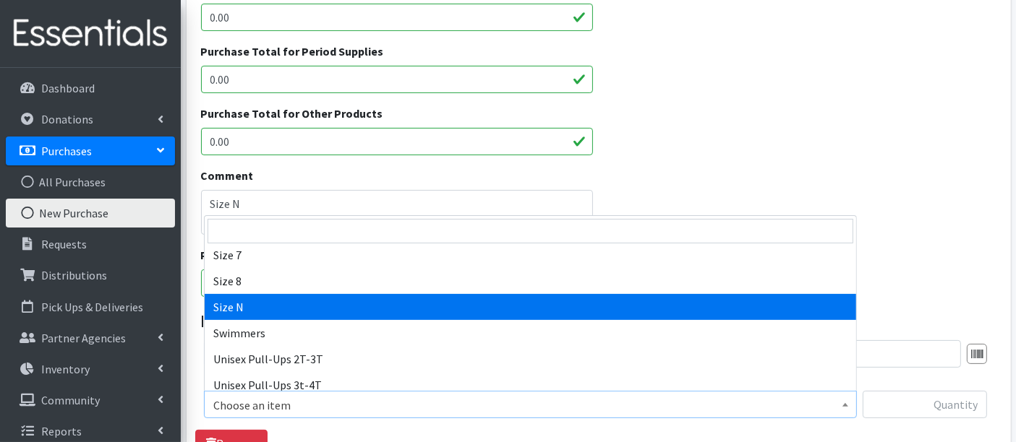
select select "14940"
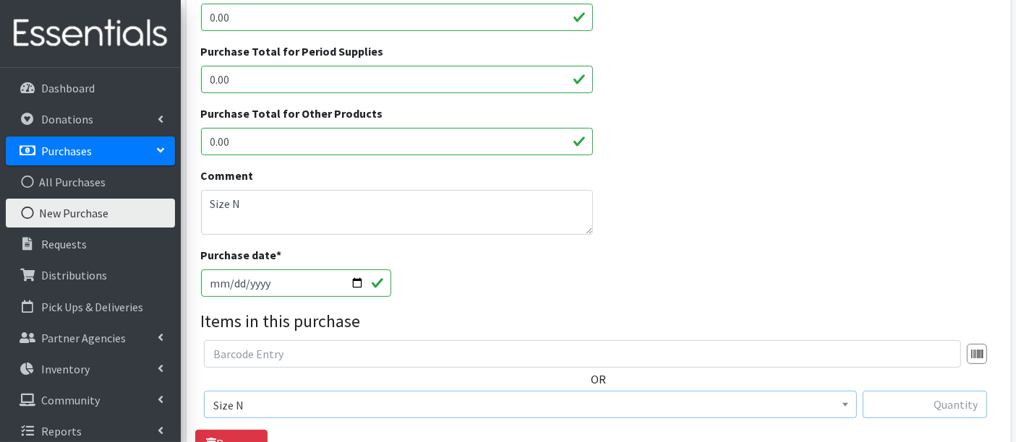
click at [954, 413] on input "text" at bounding box center [924, 404] width 124 height 27
click at [510, 224] on textarea "Size N" at bounding box center [397, 212] width 393 height 45
click at [947, 412] on input "text" at bounding box center [924, 404] width 124 height 27
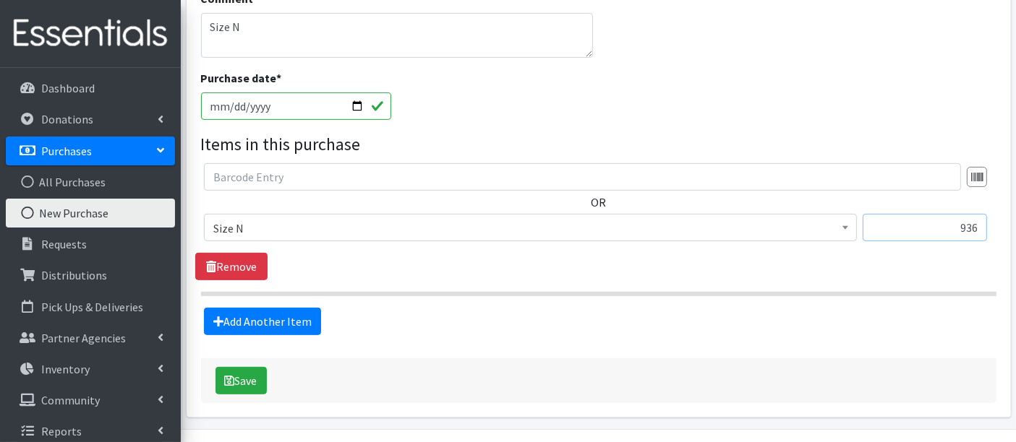
scroll to position [617, 0]
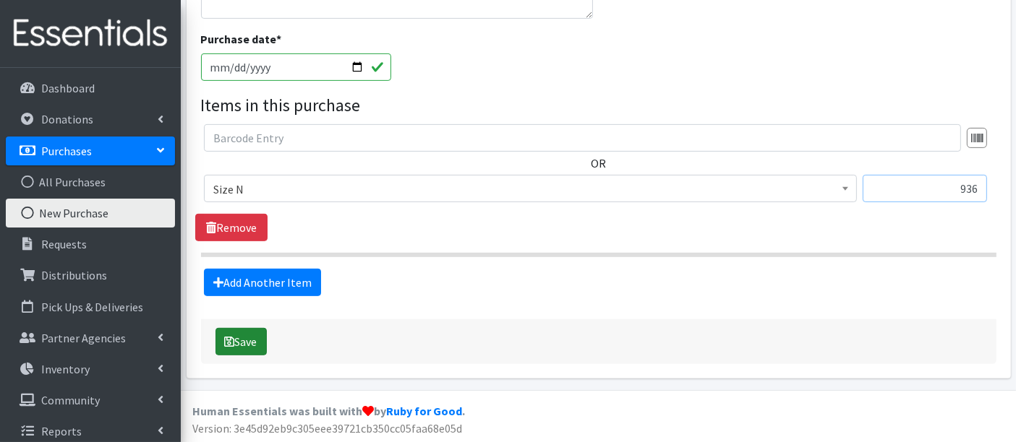
type input "936"
drag, startPoint x: 249, startPoint y: 338, endPoint x: 454, endPoint y: 321, distance: 205.2
click at [249, 337] on button "Save" at bounding box center [240, 341] width 51 height 27
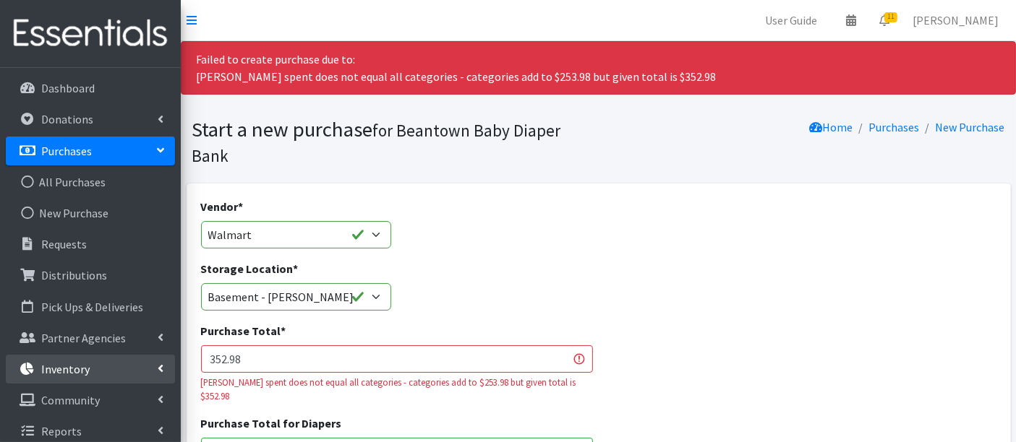
drag, startPoint x: 255, startPoint y: 363, endPoint x: 171, endPoint y: 366, distance: 83.9
type input "253.98"
click at [495, 168] on section "Start a new purchase for Beantown Baby Diaper Bank Home Purchases [GEOGRAPHIC_D…" at bounding box center [598, 144] width 835 height 77
click at [515, 348] on div "Purchase Total * 253.98 Amount spent does not equal all categories - categories…" at bounding box center [397, 362] width 393 height 81
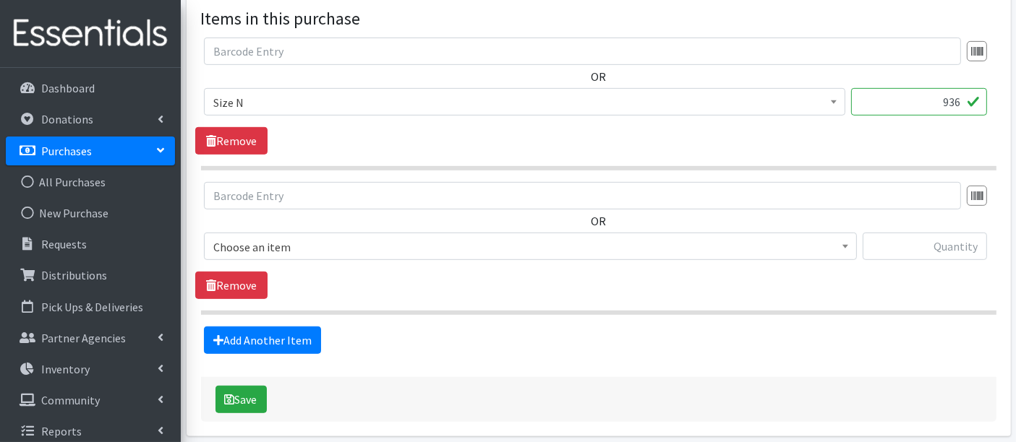
scroll to position [803, 0]
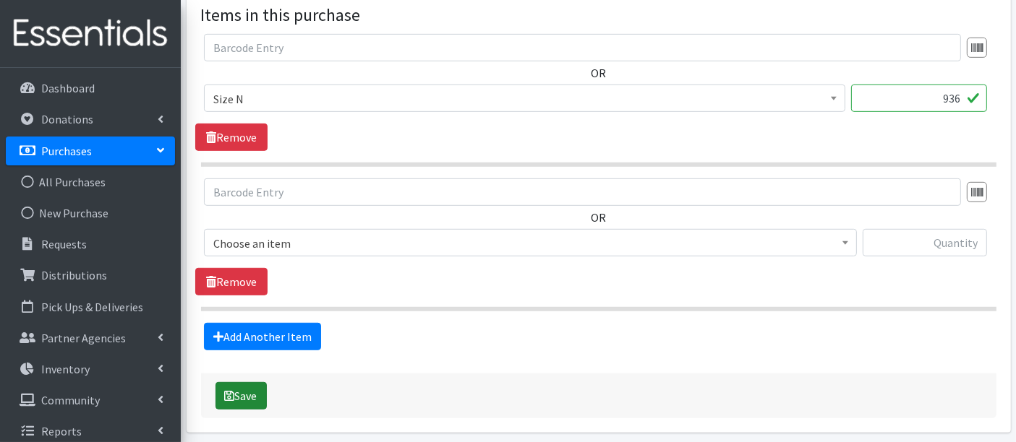
click at [252, 382] on button "Save" at bounding box center [240, 395] width 51 height 27
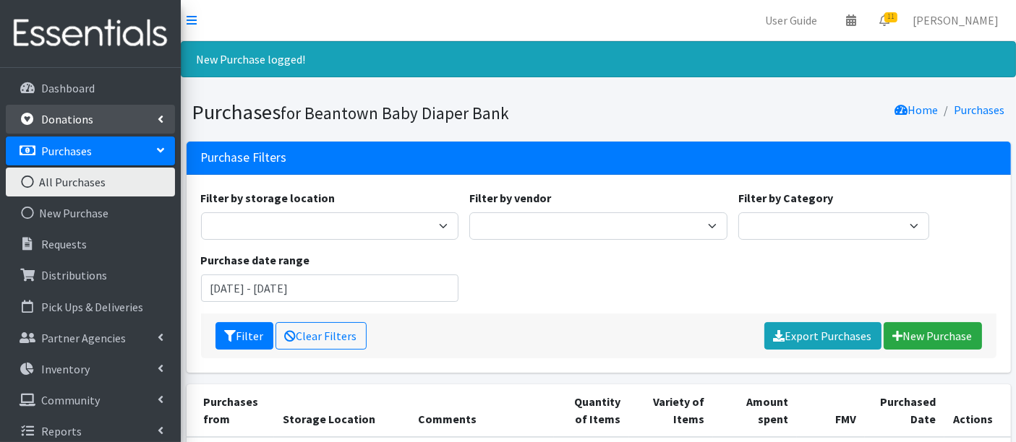
click at [46, 121] on p "Donations" at bounding box center [67, 119] width 52 height 14
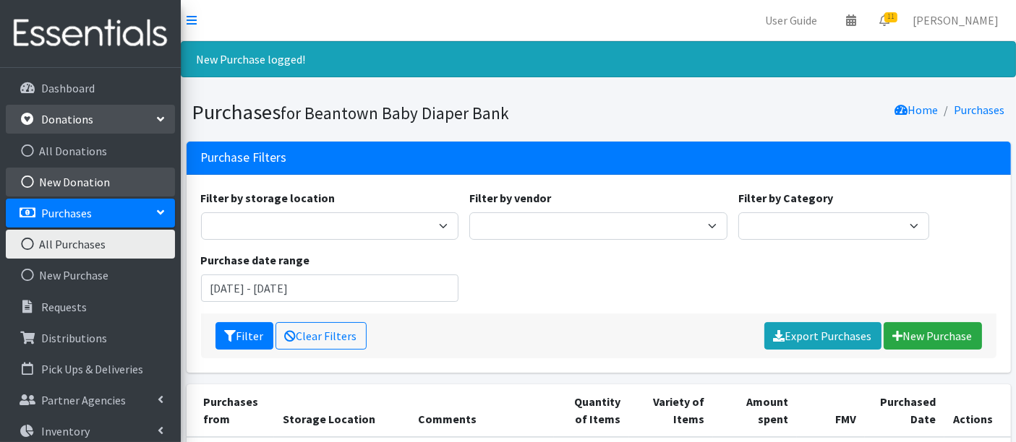
click at [80, 181] on link "New Donation" at bounding box center [90, 182] width 169 height 29
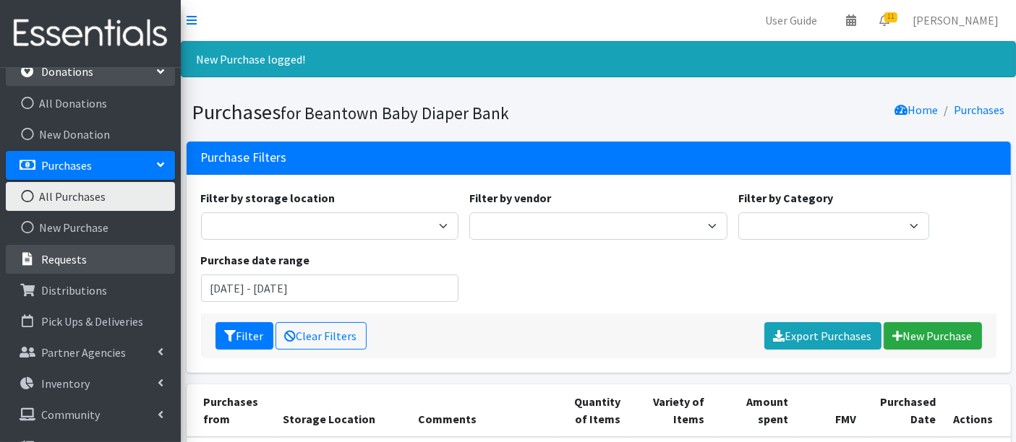
scroll to position [72, 0]
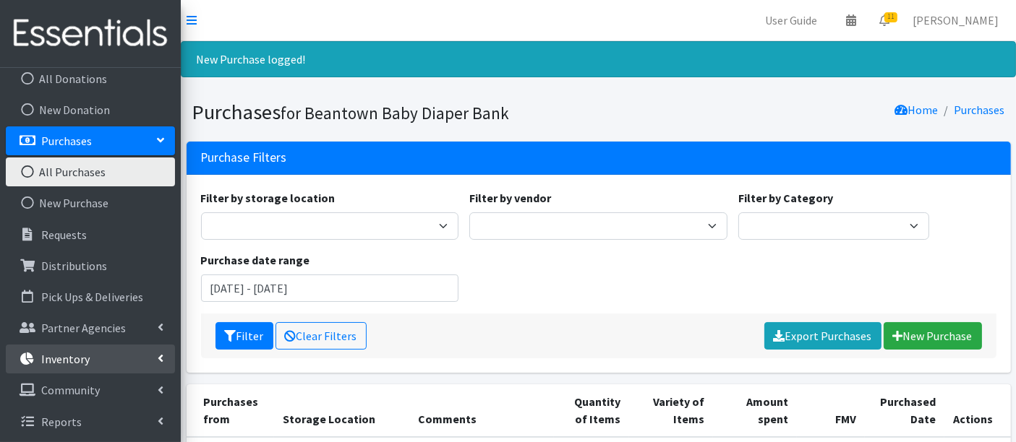
click at [72, 357] on p "Inventory" at bounding box center [65, 359] width 48 height 14
drag, startPoint x: 54, startPoint y: 390, endPoint x: 105, endPoint y: 387, distance: 50.6
click at [55, 389] on link "Items & Inventory" at bounding box center [90, 390] width 169 height 29
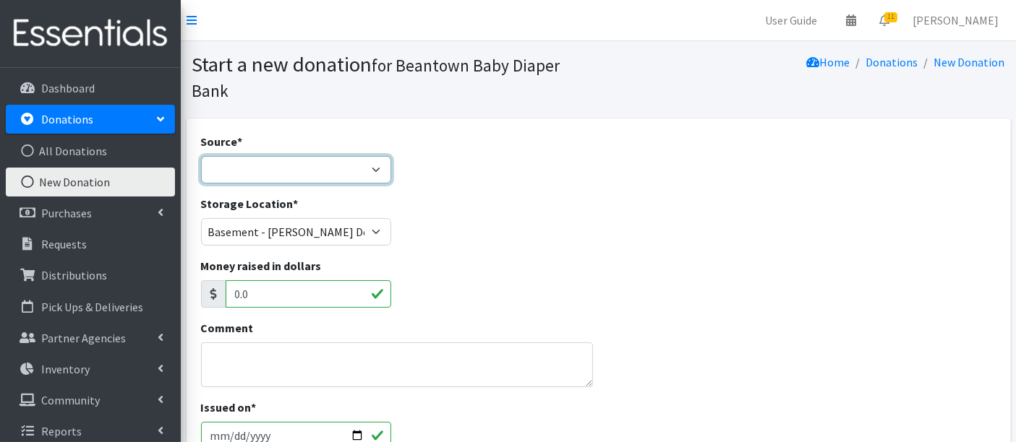
click at [262, 174] on select "Product Drive Manufacturer Donation Site Misc. Donation" at bounding box center [296, 169] width 191 height 27
select select "Donation Site"
click at [201, 156] on select "Product Drive Manufacturer Donation Site Misc. Donation" at bounding box center [296, 169] width 191 height 27
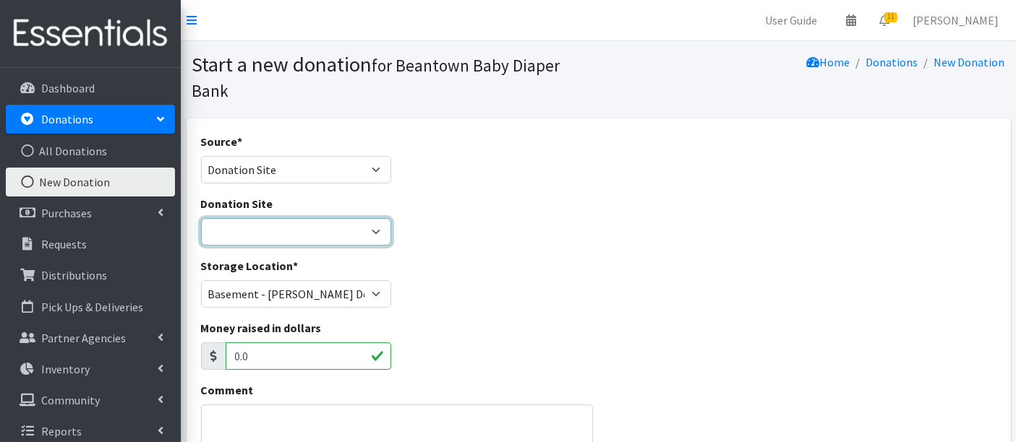
click at [259, 225] on select "Amazon Wishlist LEAP Schools Other/via partner/board member Stop & Shop" at bounding box center [296, 231] width 191 height 27
select select "1032"
click at [201, 218] on select "Amazon Wishlist LEAP Schools Other/via partner/board member Stop & Shop" at bounding box center [296, 231] width 191 height 27
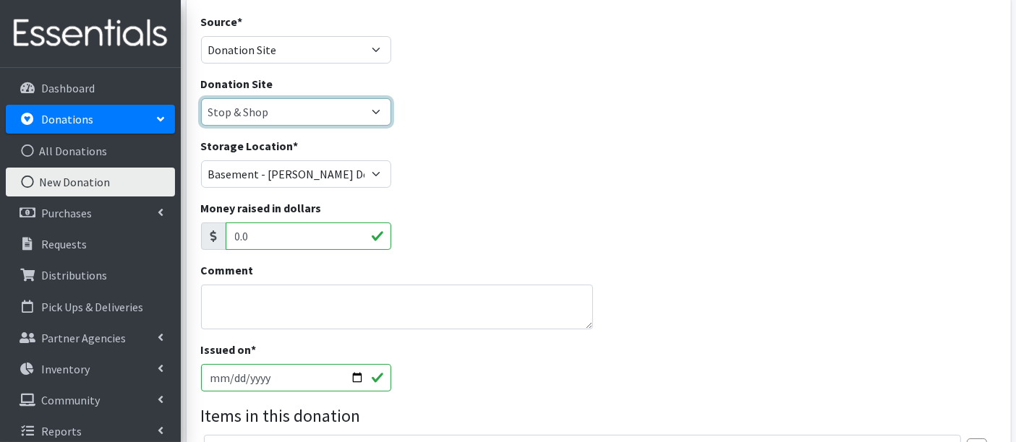
scroll to position [241, 0]
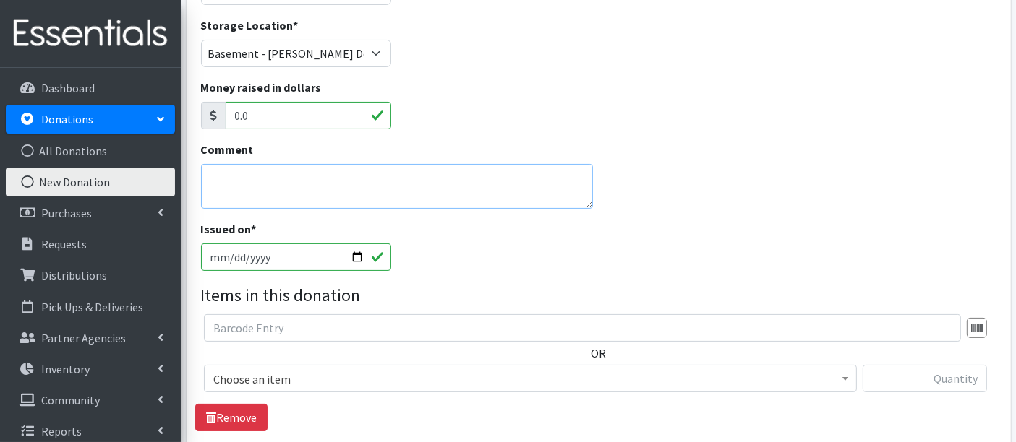
click at [282, 181] on textarea "Comment" at bounding box center [397, 186] width 393 height 45
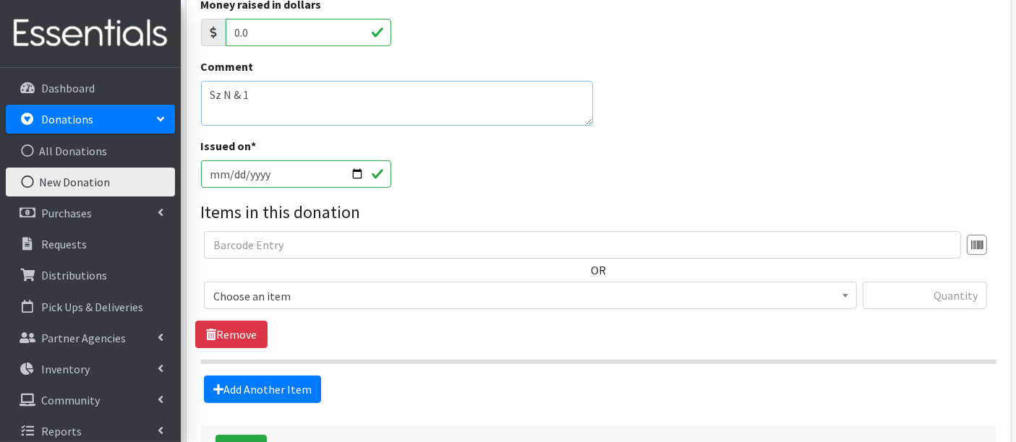
scroll to position [401, 0]
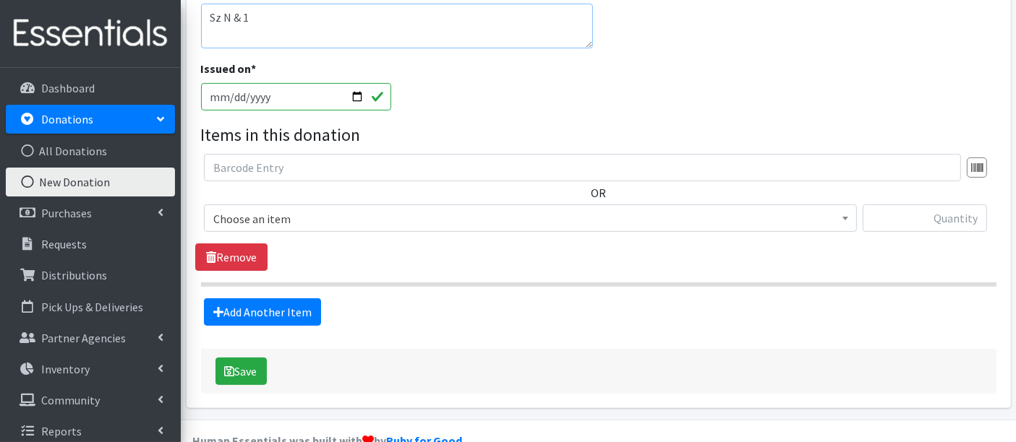
type textarea "Sz N & 1"
click at [343, 218] on span "Choose an item" at bounding box center [530, 219] width 634 height 20
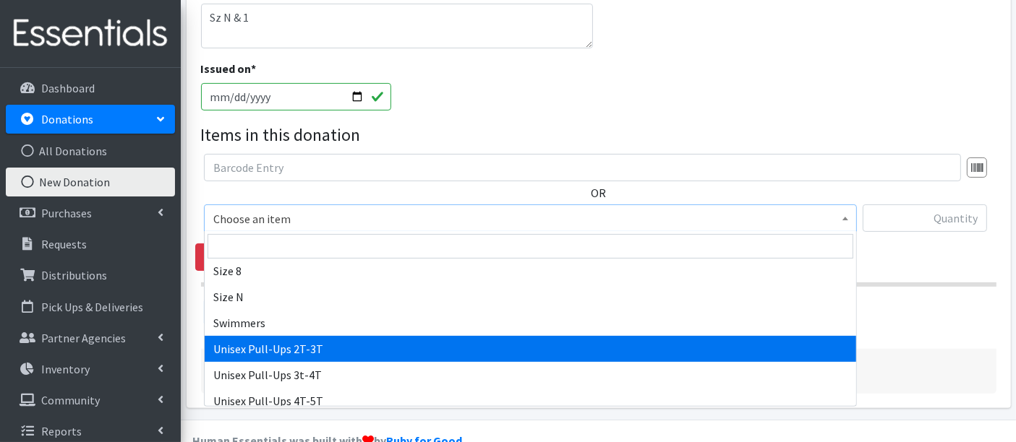
scroll to position [481, 0]
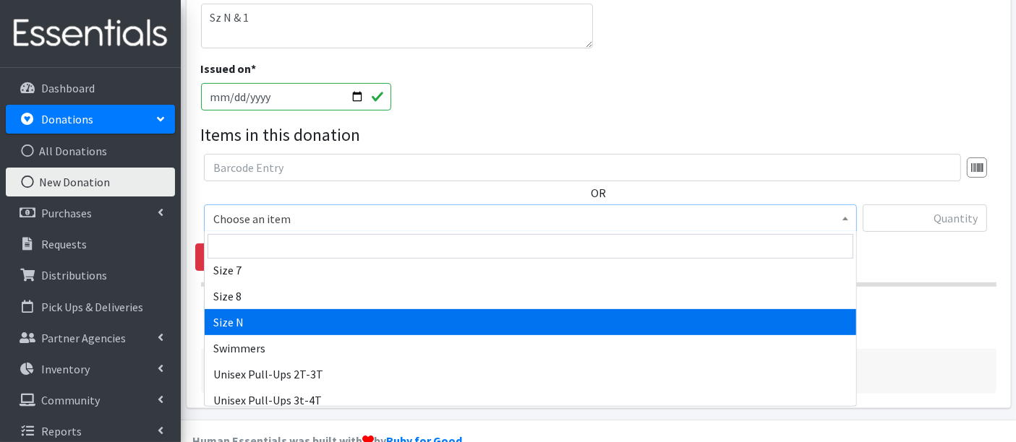
select select "14940"
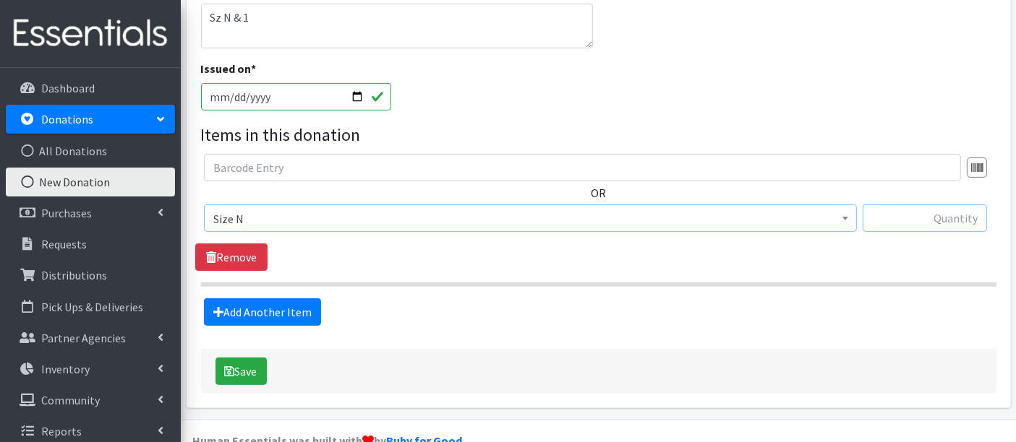
click at [943, 224] on input "text" at bounding box center [924, 218] width 124 height 27
type input "593"
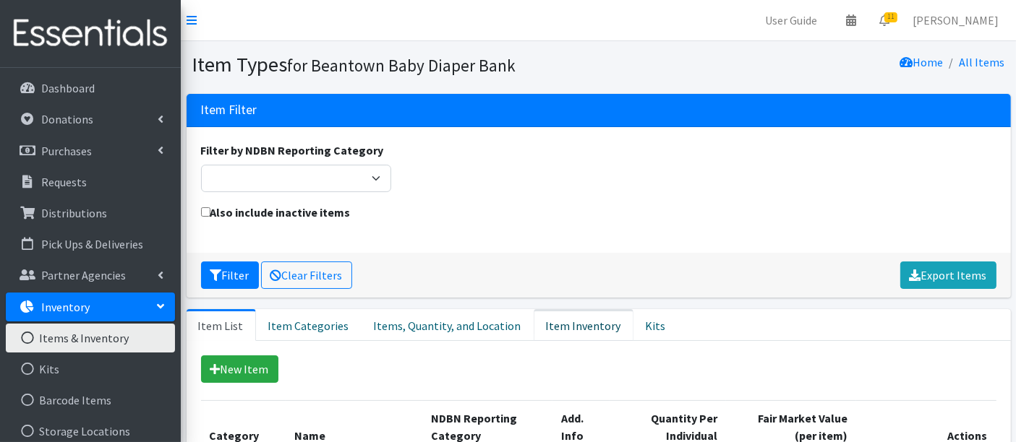
click at [590, 309] on link "Item Inventory" at bounding box center [583, 325] width 100 height 32
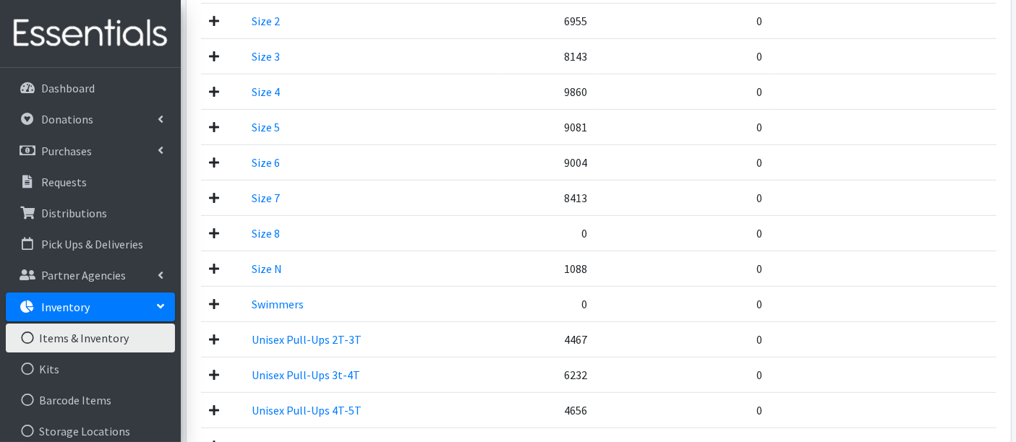
scroll to position [964, 0]
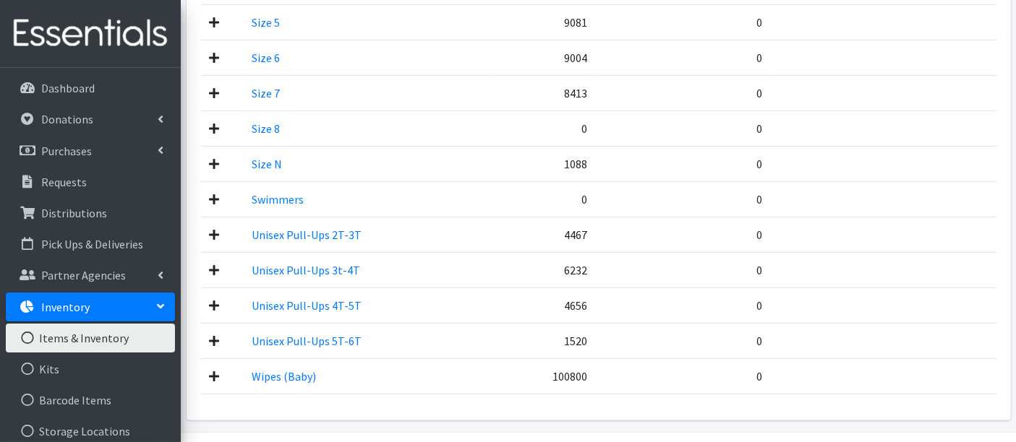
click at [214, 158] on icon at bounding box center [215, 164] width 10 height 12
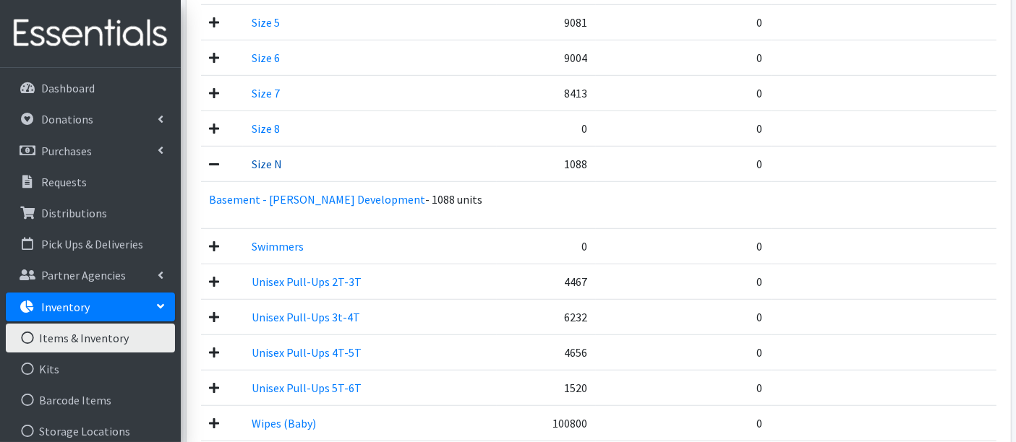
click at [256, 157] on link "Size N" at bounding box center [267, 164] width 30 height 14
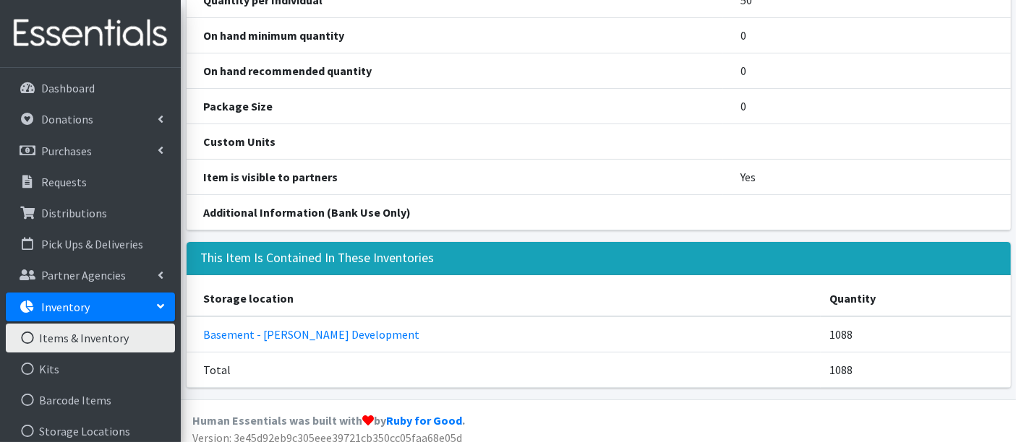
scroll to position [261, 0]
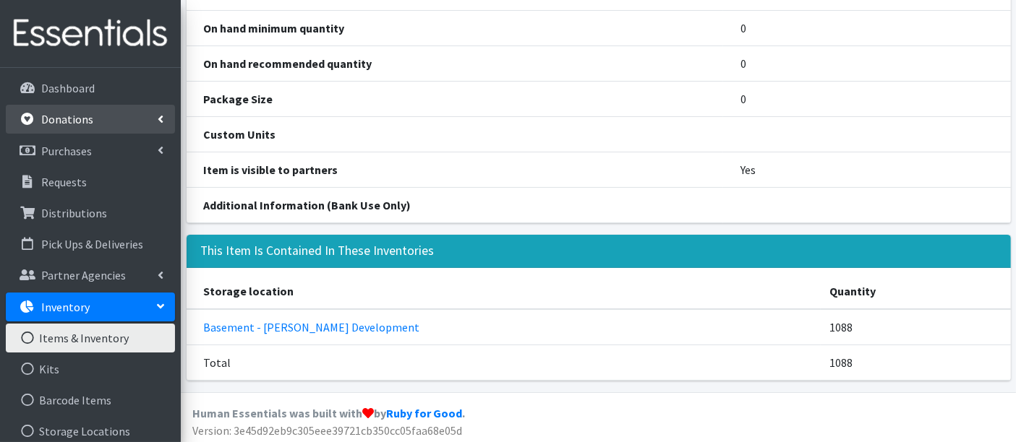
click at [69, 116] on p "Donations" at bounding box center [67, 119] width 52 height 14
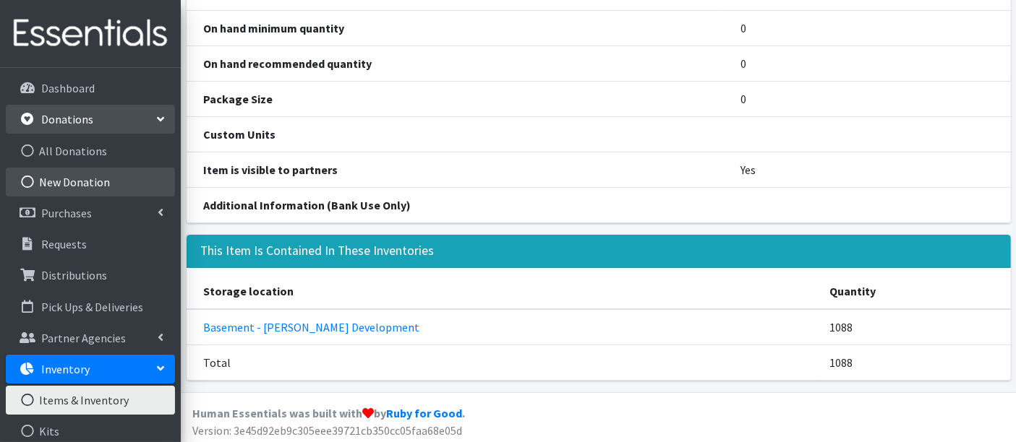
click at [85, 172] on link "New Donation" at bounding box center [90, 182] width 169 height 29
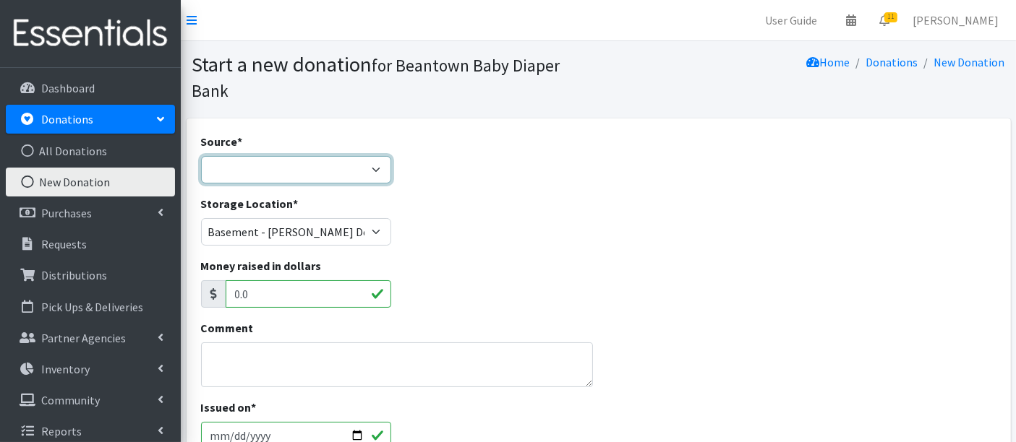
click at [296, 181] on select "Product Drive Manufacturer Donation Site Misc. Donation" at bounding box center [296, 169] width 191 height 27
click at [295, 173] on select "Product Drive Manufacturer Donation Site Misc. Donation" at bounding box center [296, 169] width 191 height 27
click at [297, 168] on select "Product Drive Manufacturer Donation Site Misc. Donation" at bounding box center [296, 169] width 191 height 27
select select "Donation Site"
click at [201, 156] on select "Product Drive Manufacturer Donation Site Misc. Donation" at bounding box center [296, 169] width 191 height 27
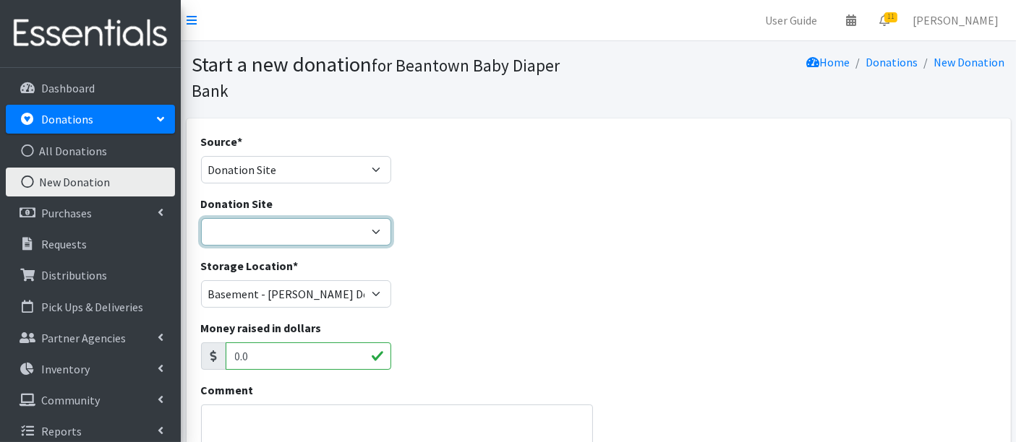
click at [299, 233] on select "Amazon Wishlist LEAP Schools Other/via partner/board member Stop & Shop" at bounding box center [296, 231] width 191 height 27
select select "1032"
click at [201, 218] on select "Amazon Wishlist LEAP Schools Other/via partner/board member Stop & Shop" at bounding box center [296, 231] width 191 height 27
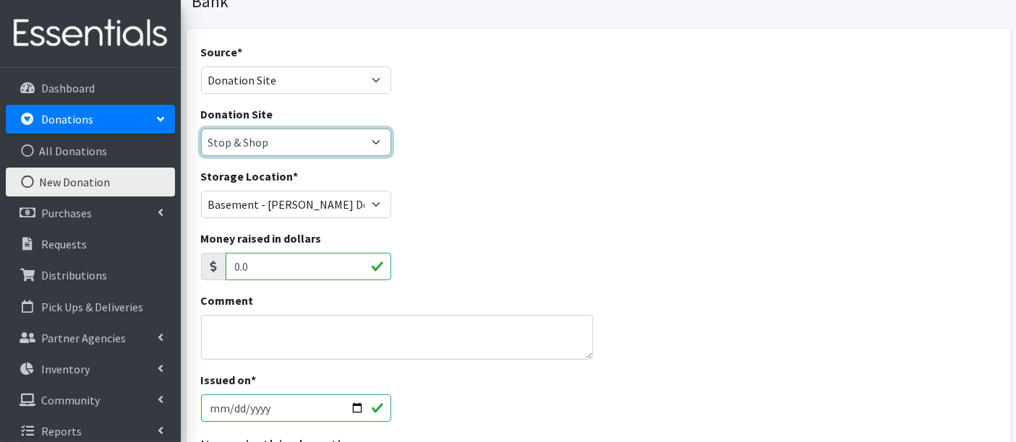
scroll to position [160, 0]
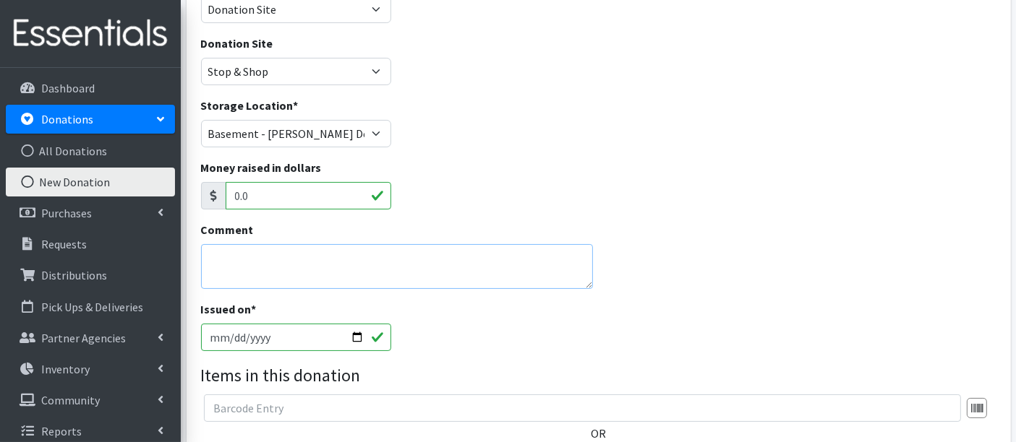
click at [423, 265] on textarea "Comment" at bounding box center [397, 266] width 393 height 45
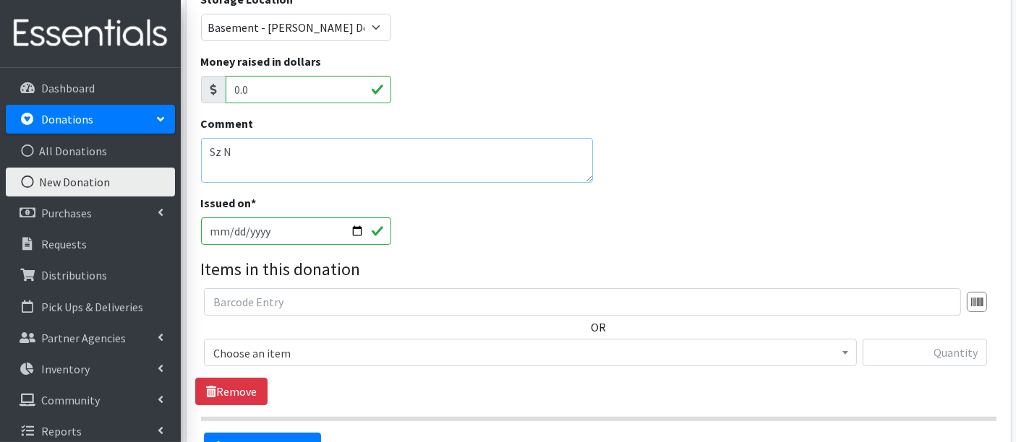
scroll to position [401, 0]
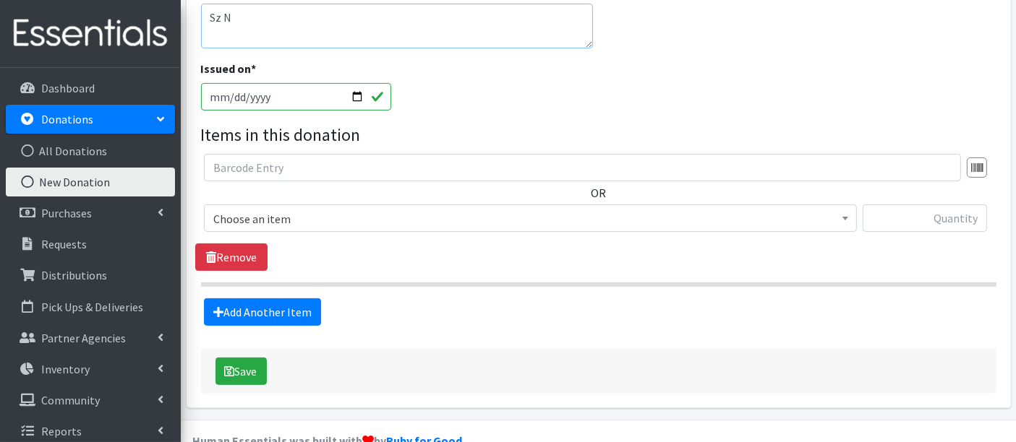
type textarea "Sz N"
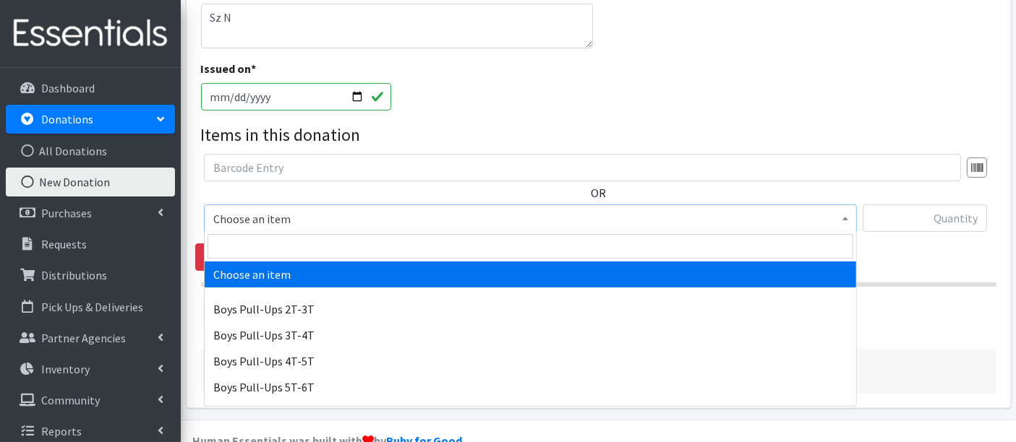
click at [377, 209] on span "Choose an item" at bounding box center [530, 219] width 634 height 20
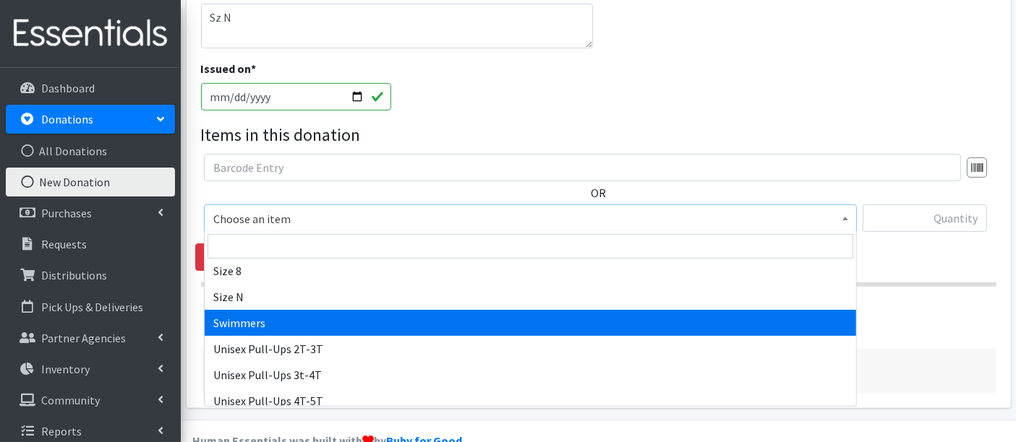
scroll to position [481, 0]
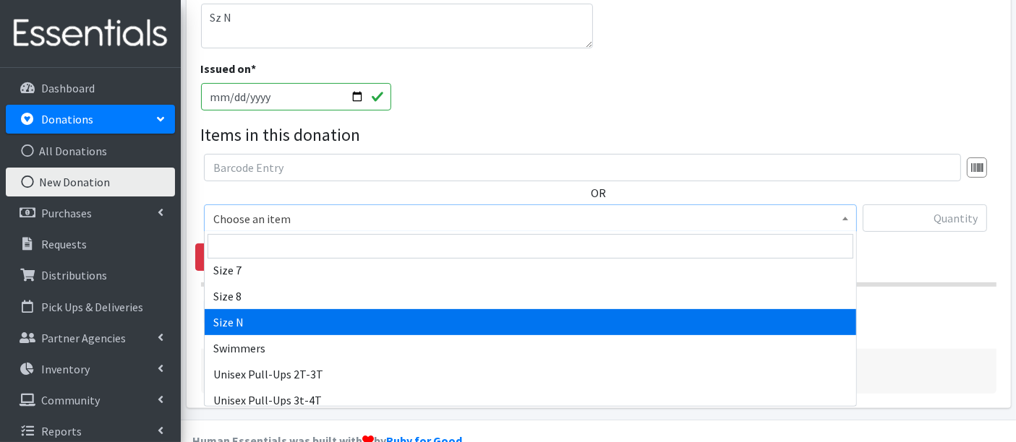
select select "14940"
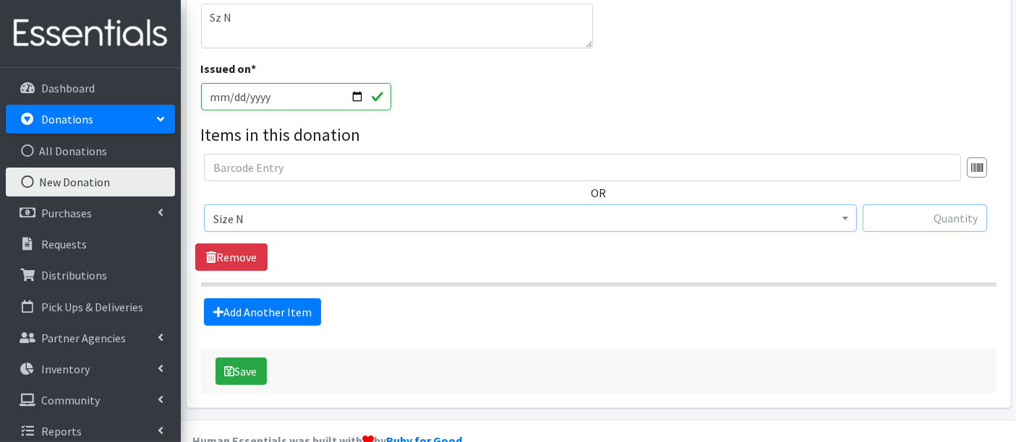
click at [921, 209] on input "text" at bounding box center [924, 218] width 124 height 27
type input "441"
click at [242, 364] on button "Save" at bounding box center [240, 371] width 51 height 27
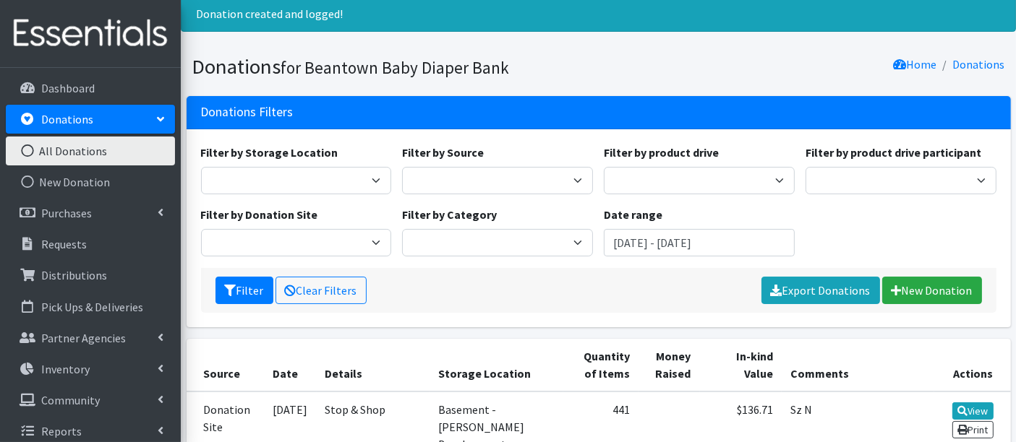
scroll to position [241, 0]
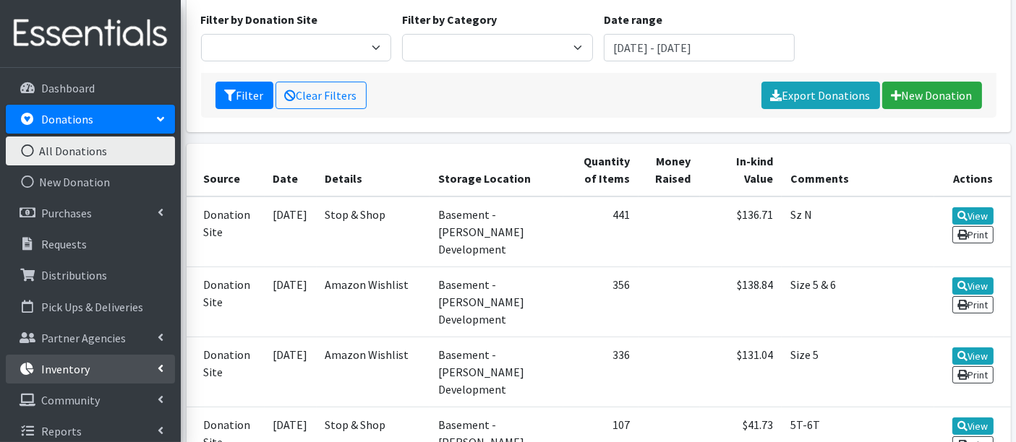
click at [54, 362] on p "Inventory" at bounding box center [65, 369] width 48 height 14
click at [74, 400] on link "Items & Inventory" at bounding box center [90, 400] width 169 height 29
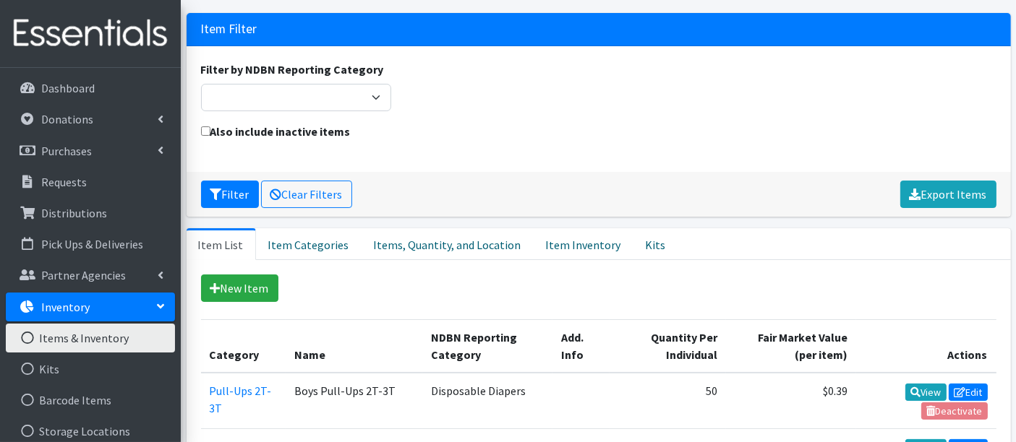
scroll to position [160, 0]
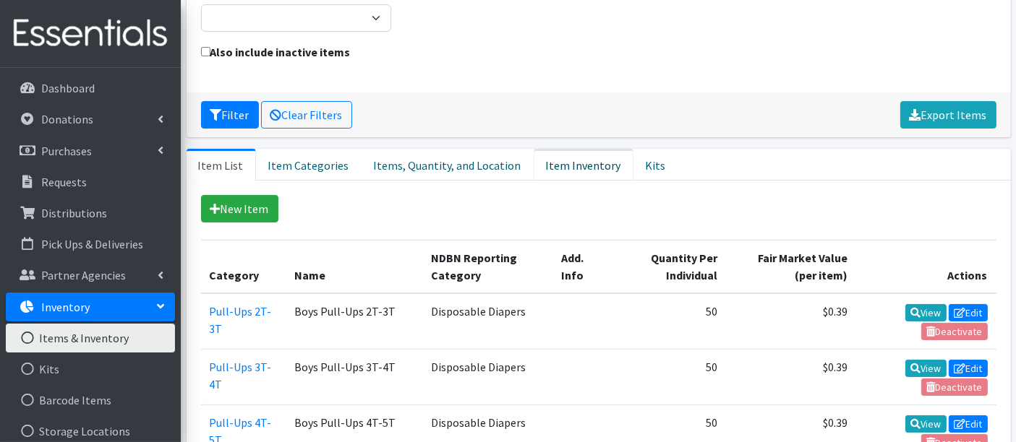
click at [541, 168] on link "Item Inventory" at bounding box center [583, 165] width 100 height 32
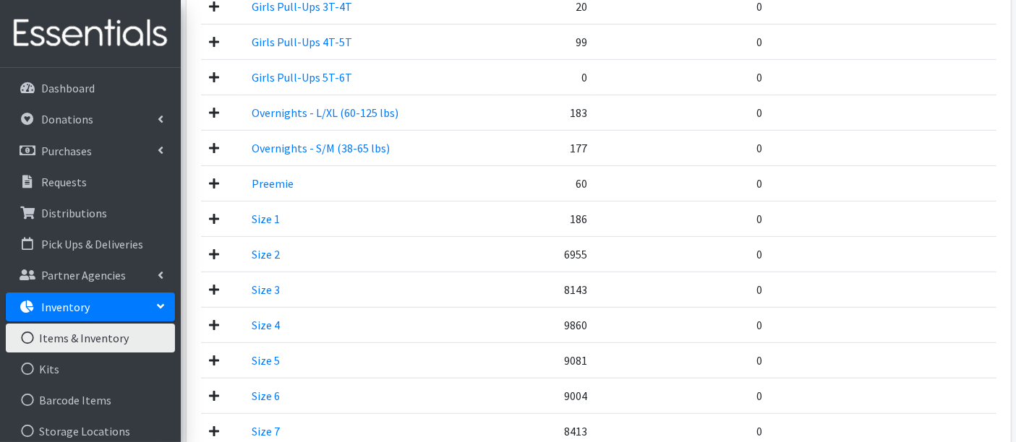
scroll to position [642, 0]
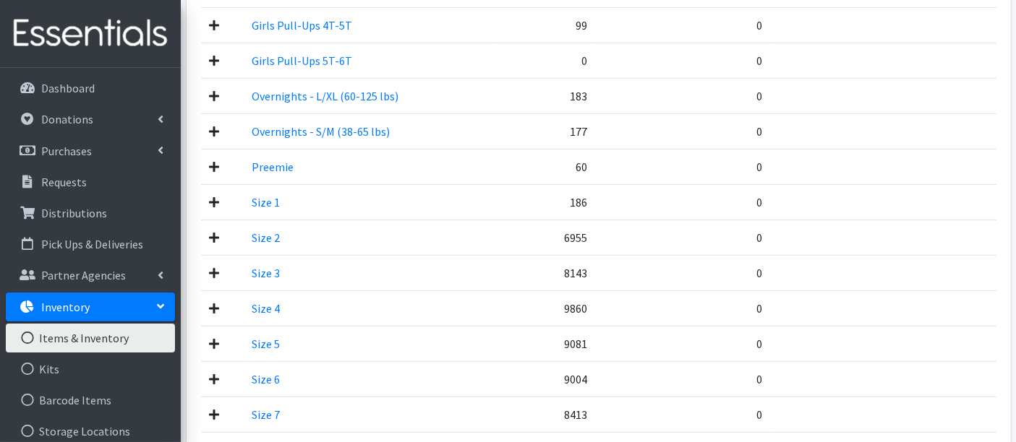
click at [215, 199] on icon at bounding box center [215, 203] width 10 height 12
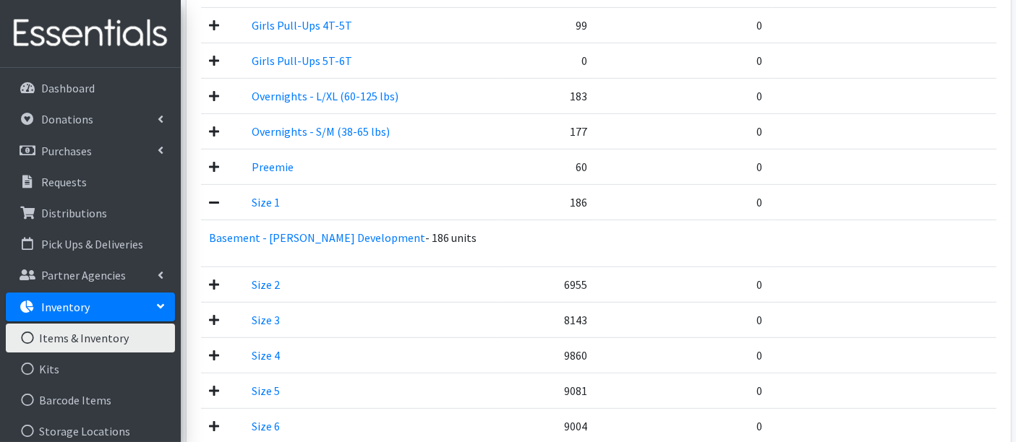
click at [215, 199] on icon at bounding box center [215, 203] width 10 height 12
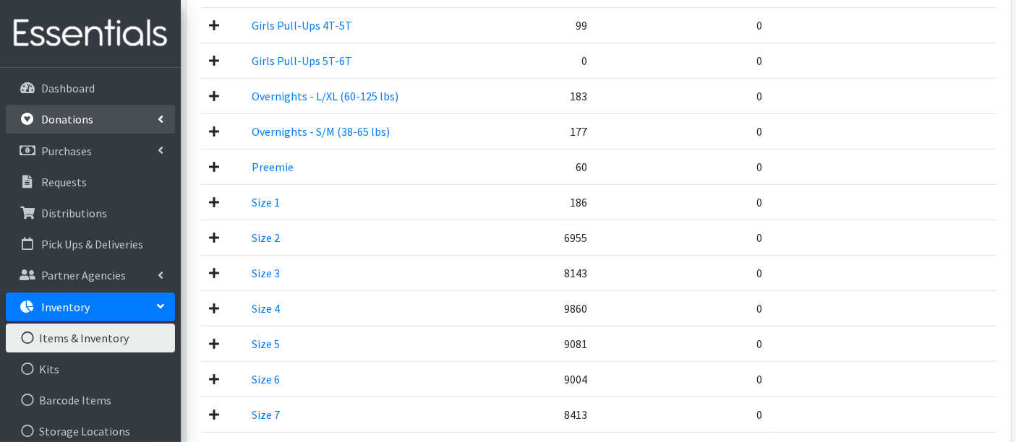
click at [80, 123] on p "Donations" at bounding box center [67, 119] width 52 height 14
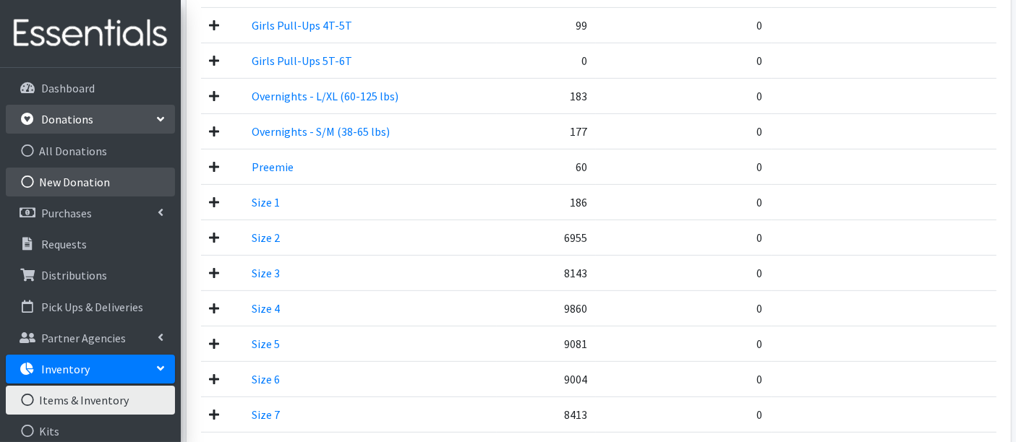
click at [88, 181] on link "New Donation" at bounding box center [90, 182] width 169 height 29
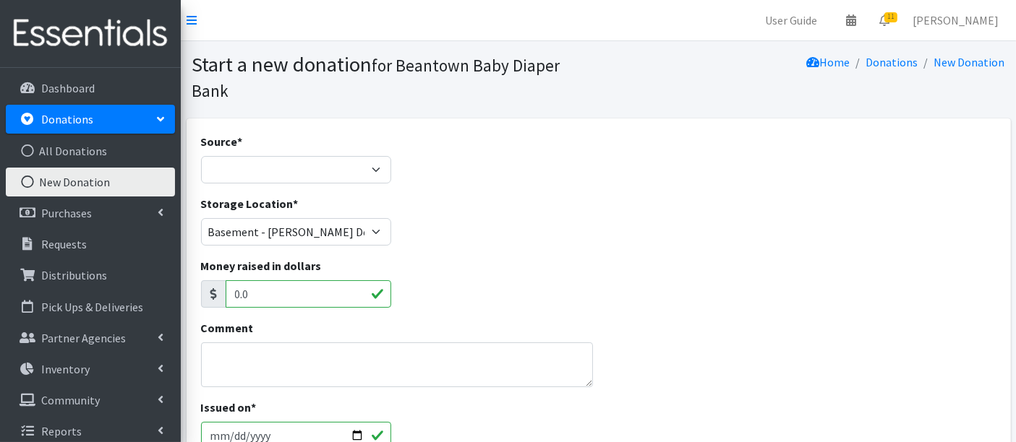
click at [241, 305] on input "0.0" at bounding box center [309, 293] width 166 height 27
click at [276, 154] on div "Source * Product Drive Manufacturer Donation Site Misc. Donation" at bounding box center [296, 158] width 191 height 51
drag, startPoint x: 275, startPoint y: 164, endPoint x: 272, endPoint y: 181, distance: 17.6
click at [275, 164] on select "Product Drive Manufacturer Donation Site Misc. Donation" at bounding box center [296, 169] width 191 height 27
select select "Donation Site"
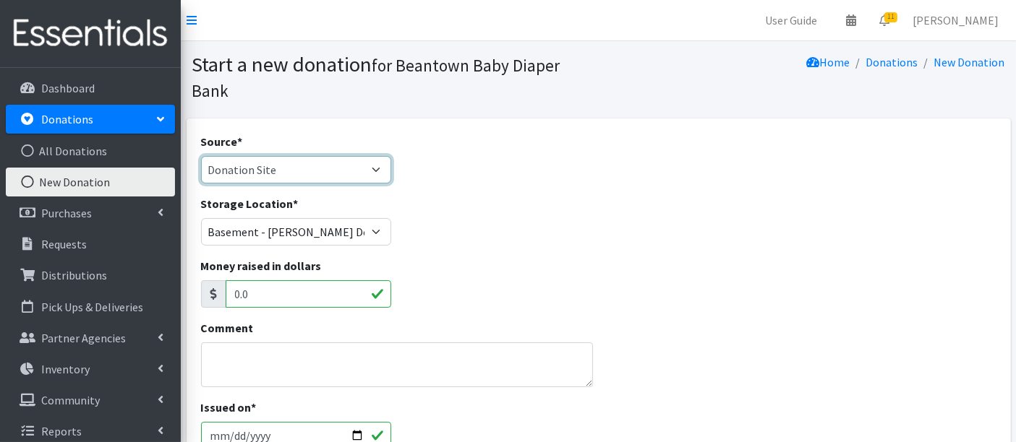
click at [201, 156] on select "Product Drive Manufacturer Donation Site Misc. Donation" at bounding box center [296, 169] width 191 height 27
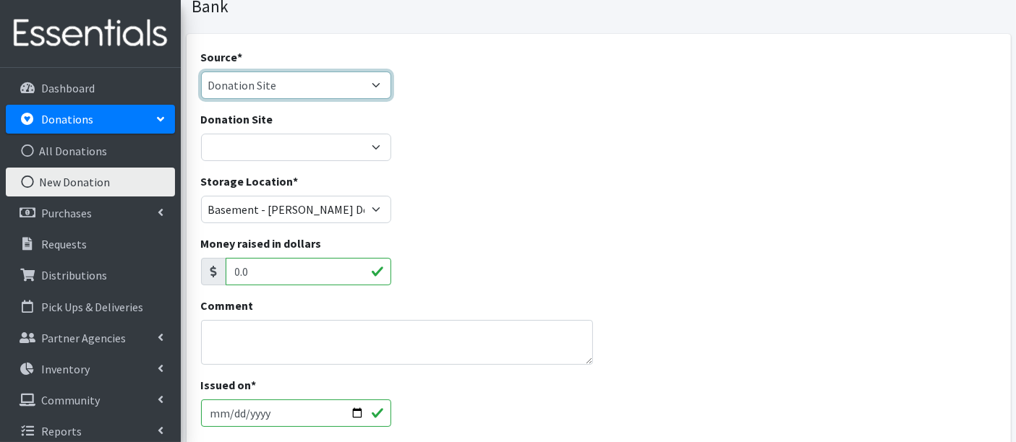
scroll to position [160, 0]
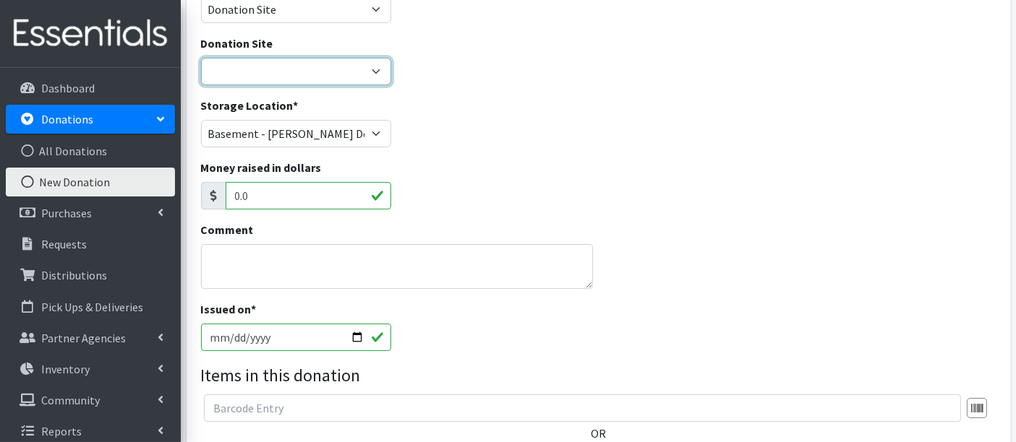
click at [296, 70] on select "Amazon Wishlist LEAP Schools Other/via partner/board member Stop & Shop" at bounding box center [296, 71] width 191 height 27
select select "1032"
click at [201, 58] on select "Amazon Wishlist LEAP Schools Other/via partner/board member Stop & Shop" at bounding box center [296, 71] width 191 height 27
click at [256, 259] on textarea "Comment" at bounding box center [397, 266] width 393 height 45
type textarea "Sz 1"
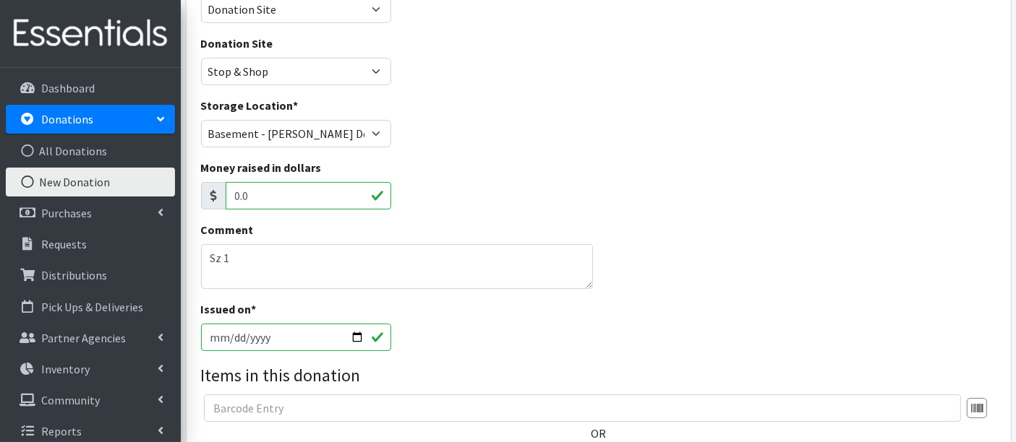
click at [594, 312] on div "Issued on * [DATE]" at bounding box center [598, 332] width 806 height 62
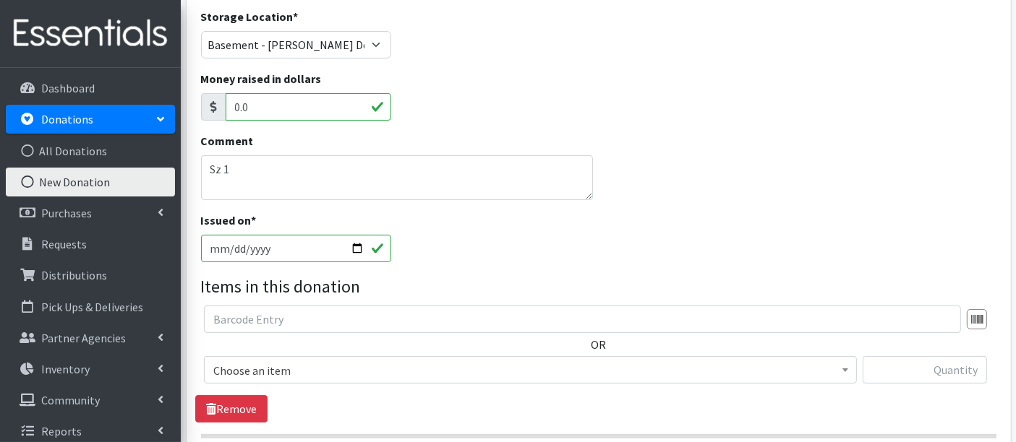
scroll to position [321, 0]
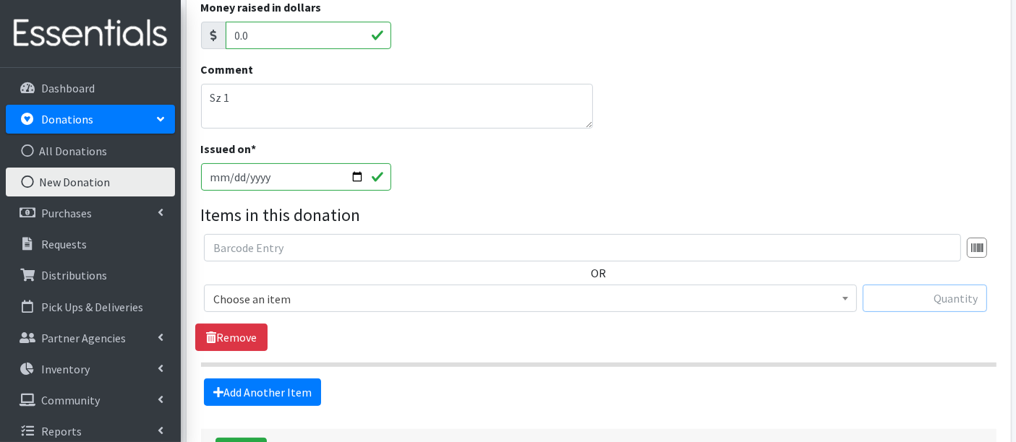
click at [927, 298] on input "text" at bounding box center [924, 298] width 124 height 27
type input "557"
click at [425, 296] on span "Choose an item" at bounding box center [530, 299] width 634 height 20
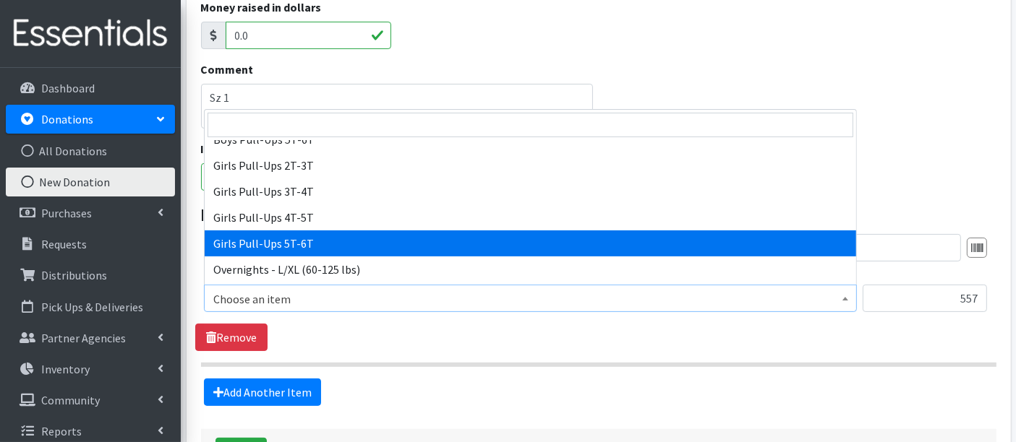
scroll to position [241, 0]
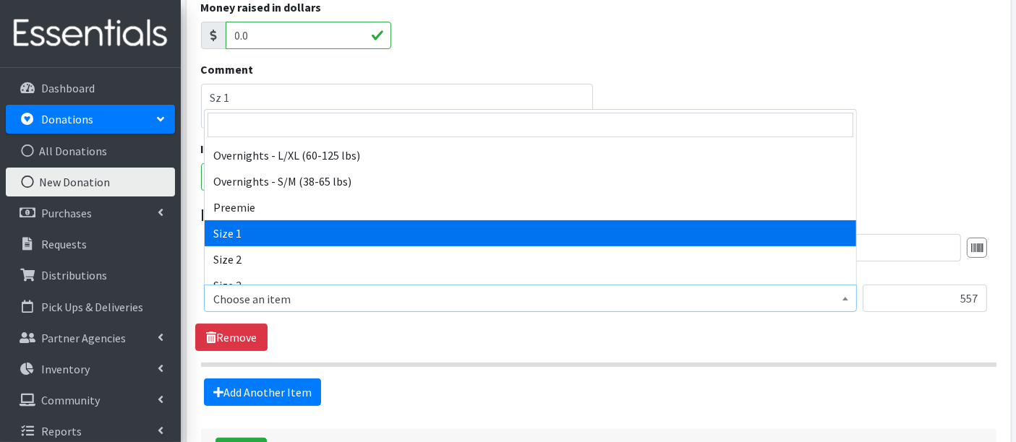
select select "14938"
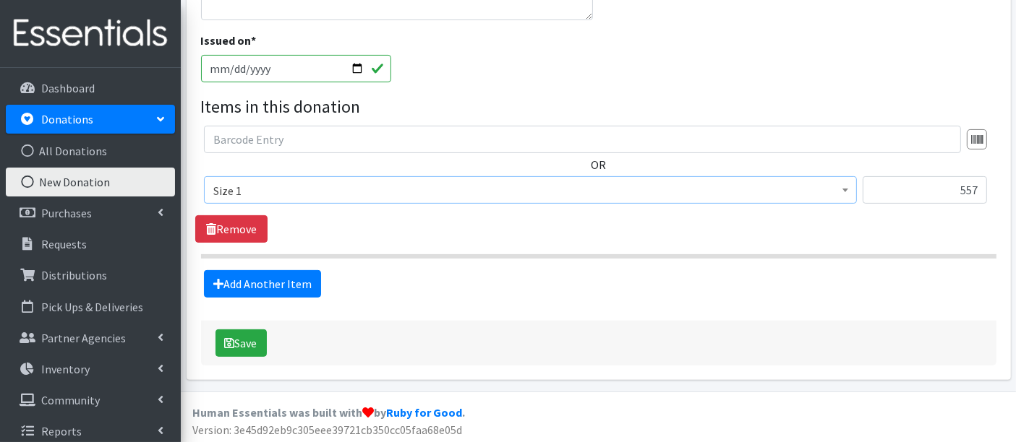
scroll to position [430, 0]
click at [247, 341] on button "Save" at bounding box center [240, 342] width 51 height 27
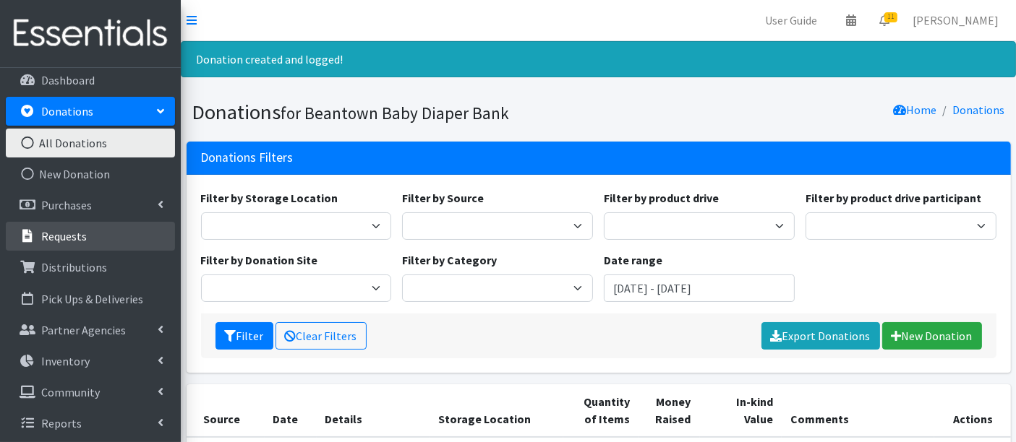
scroll to position [10, 0]
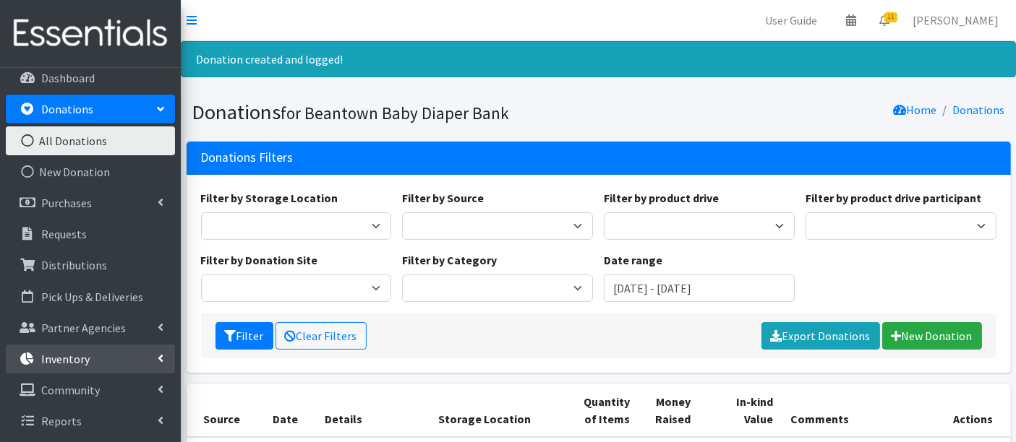
click at [61, 359] on p "Inventory" at bounding box center [65, 359] width 48 height 14
click at [65, 385] on link "Items & Inventory" at bounding box center [90, 390] width 169 height 29
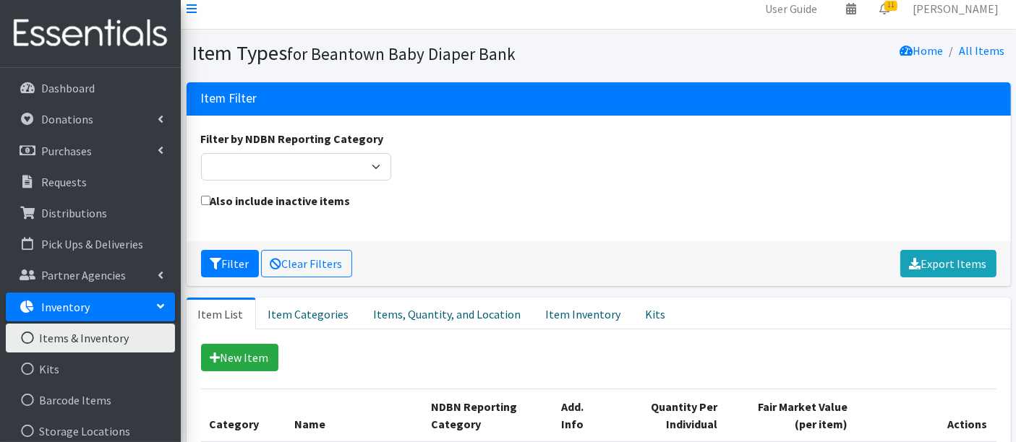
scroll to position [241, 0]
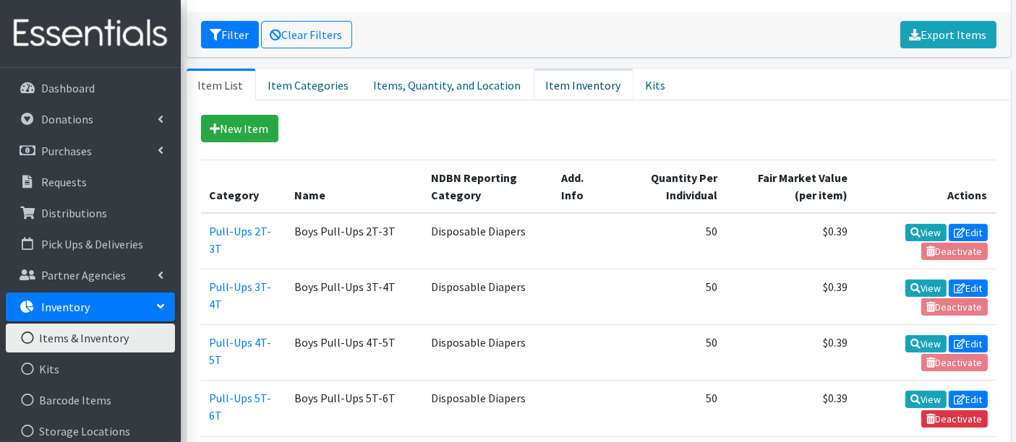
click at [566, 75] on link "Item Inventory" at bounding box center [583, 85] width 100 height 32
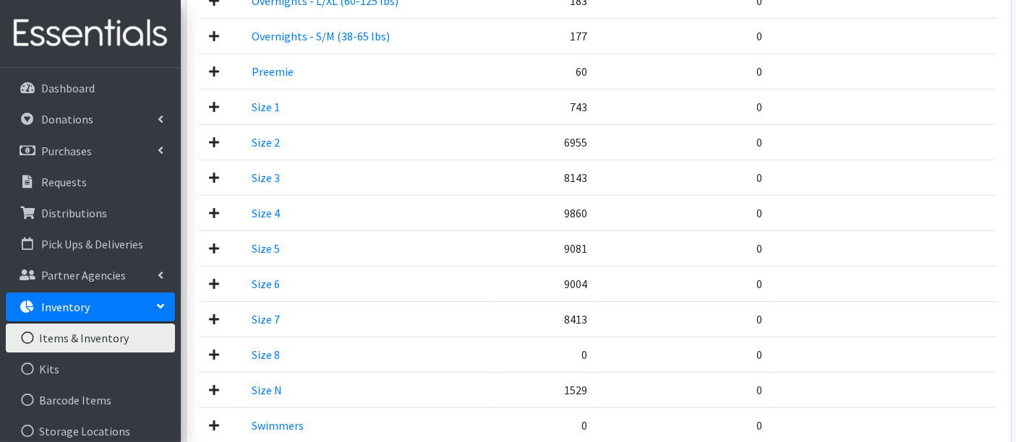
scroll to position [723, 0]
